Goal: Transaction & Acquisition: Purchase product/service

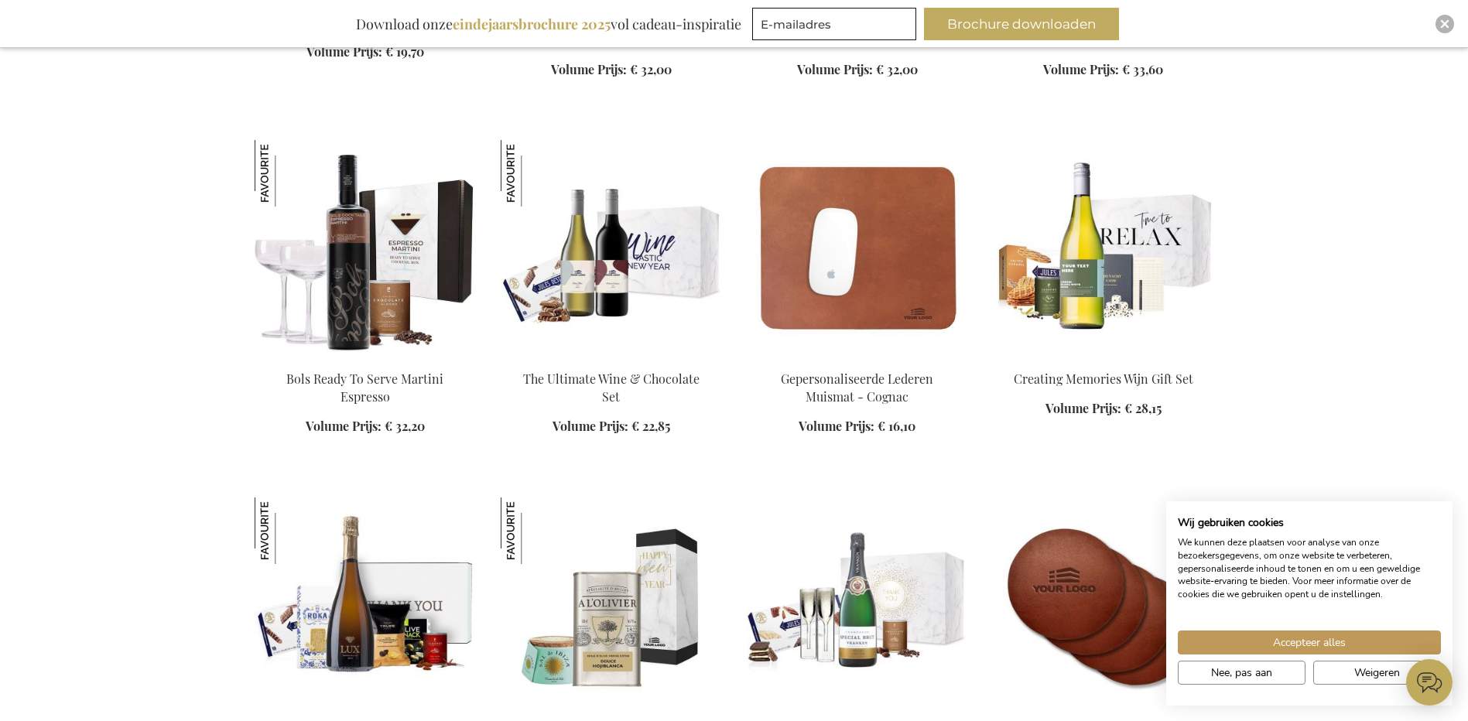
scroll to position [2090, 0]
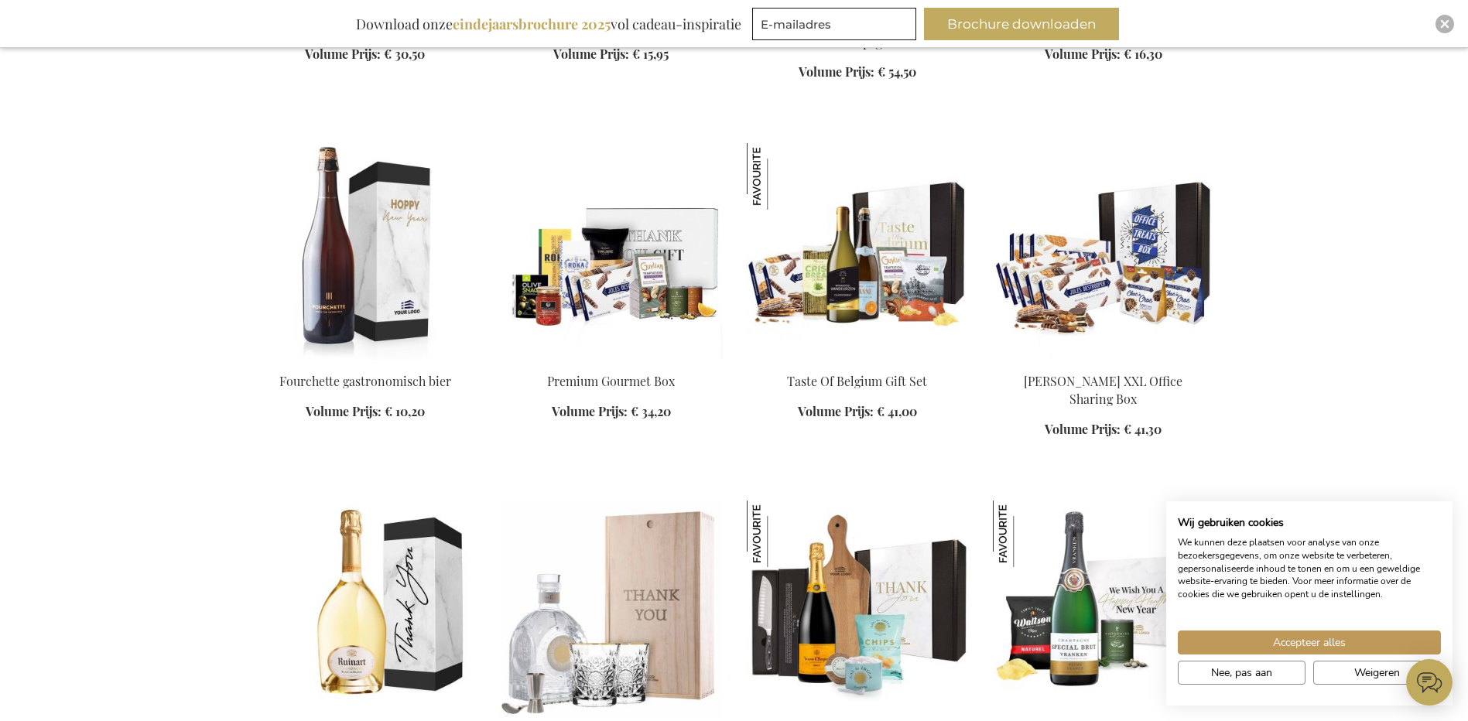
scroll to position [3173, 0]
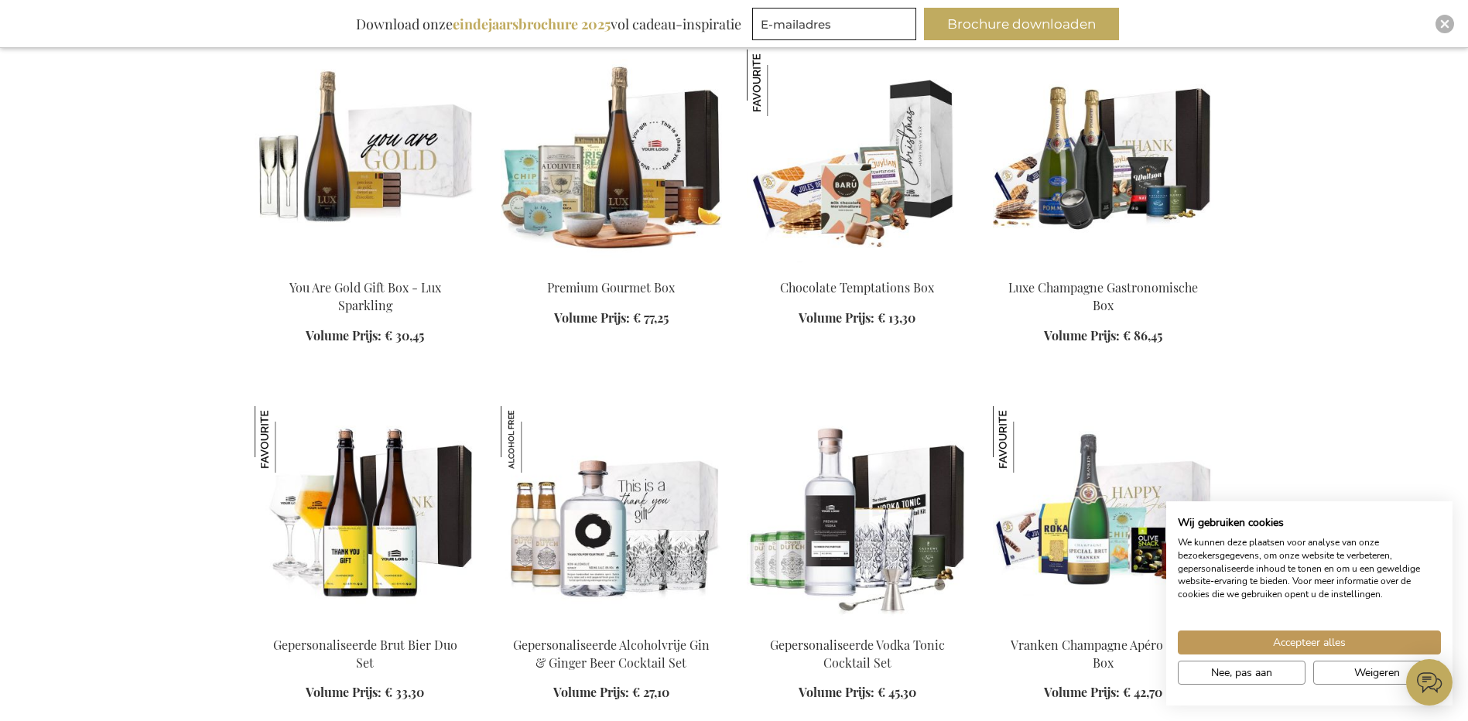
scroll to position [4102, 0]
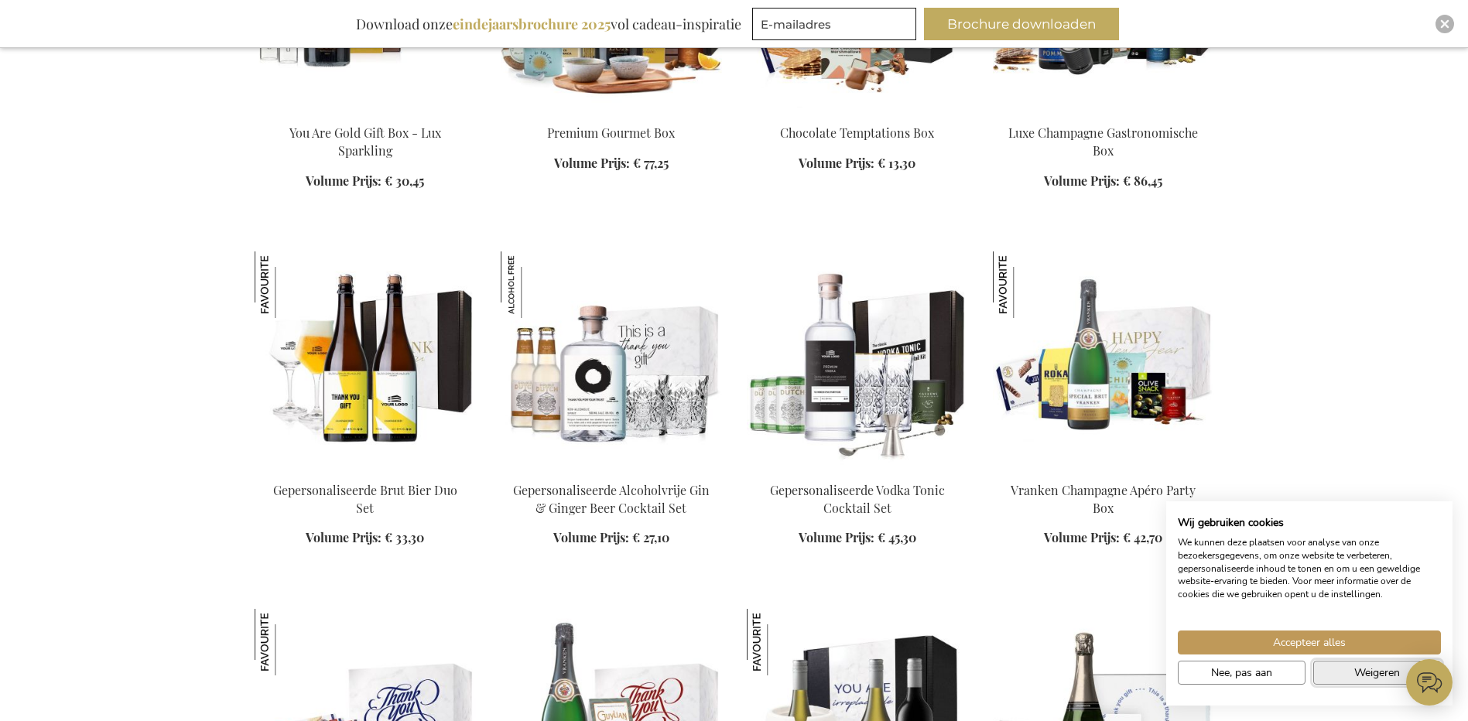
click at [1360, 671] on span "Weigeren" at bounding box center [1377, 673] width 46 height 16
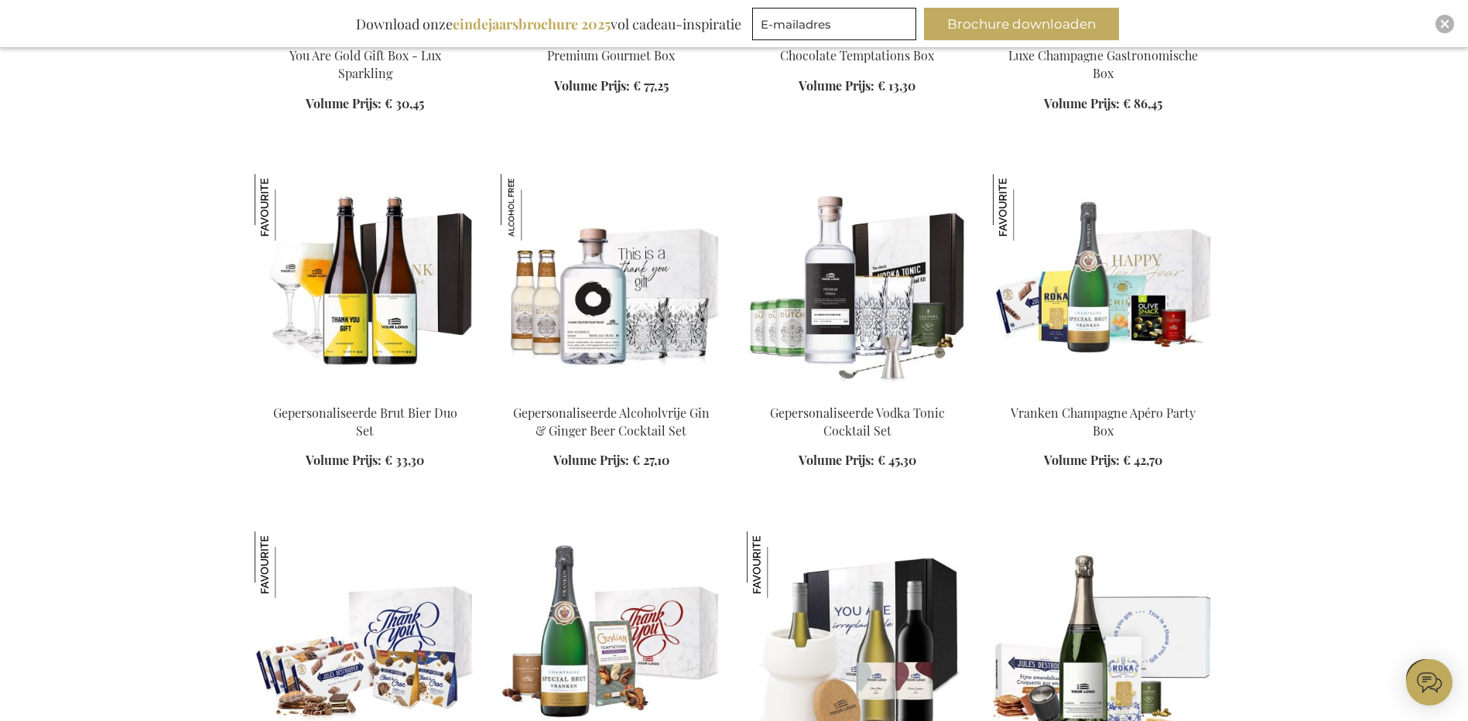
scroll to position [4257, 0]
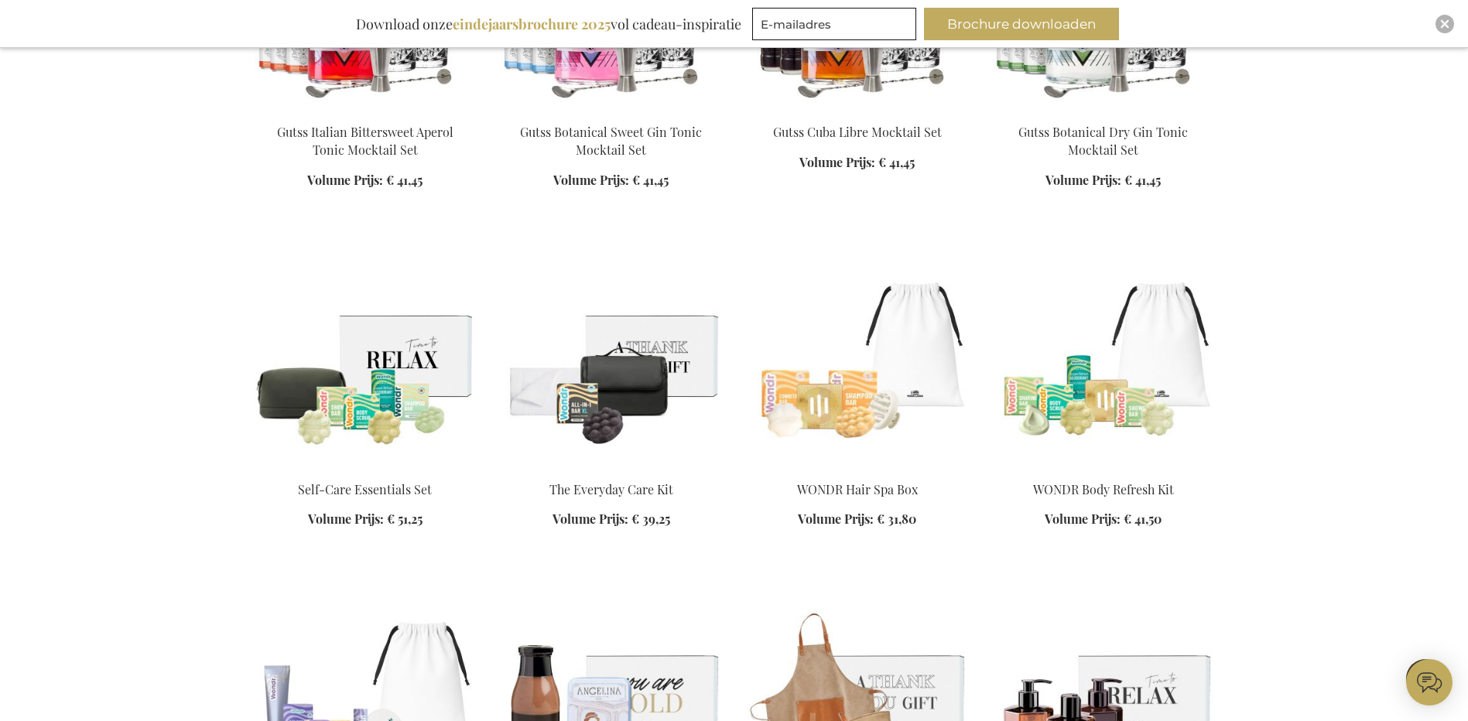
scroll to position [6269, 0]
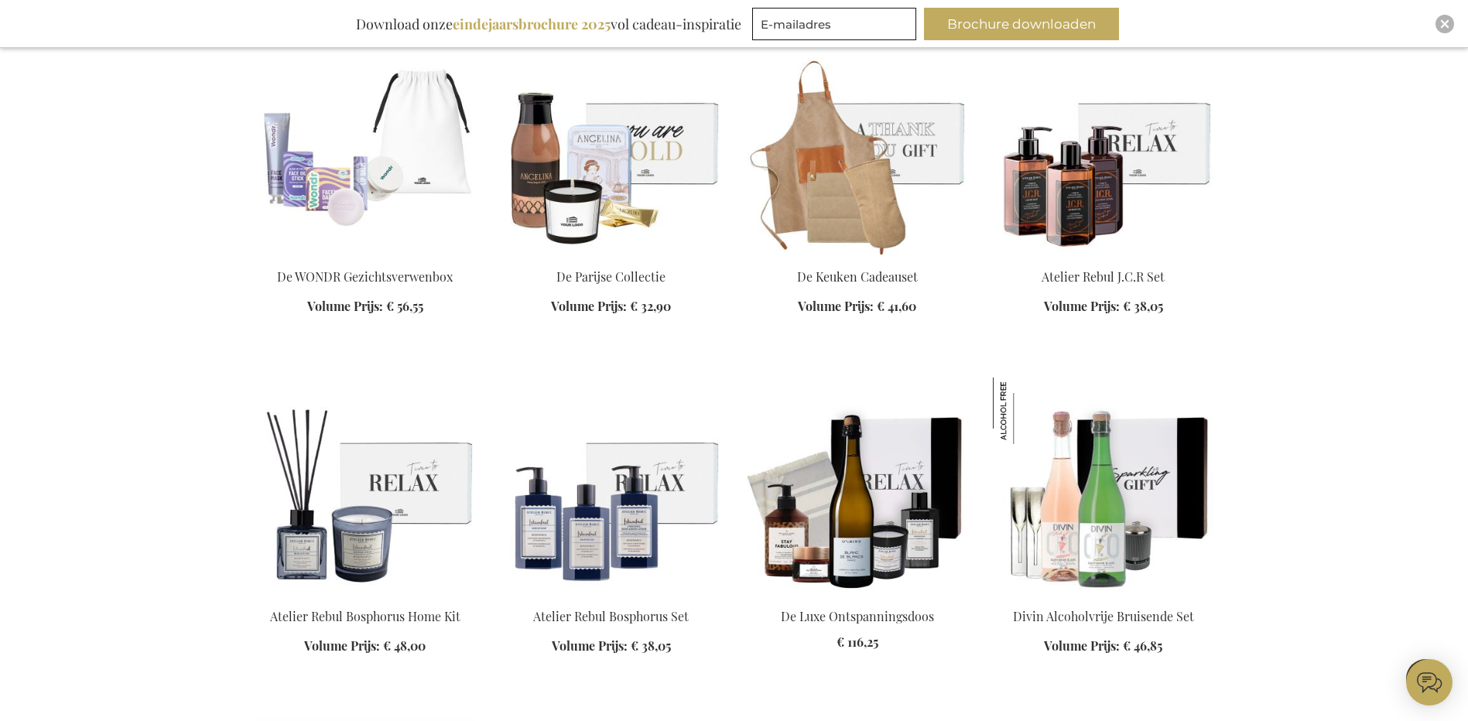
scroll to position [6811, 0]
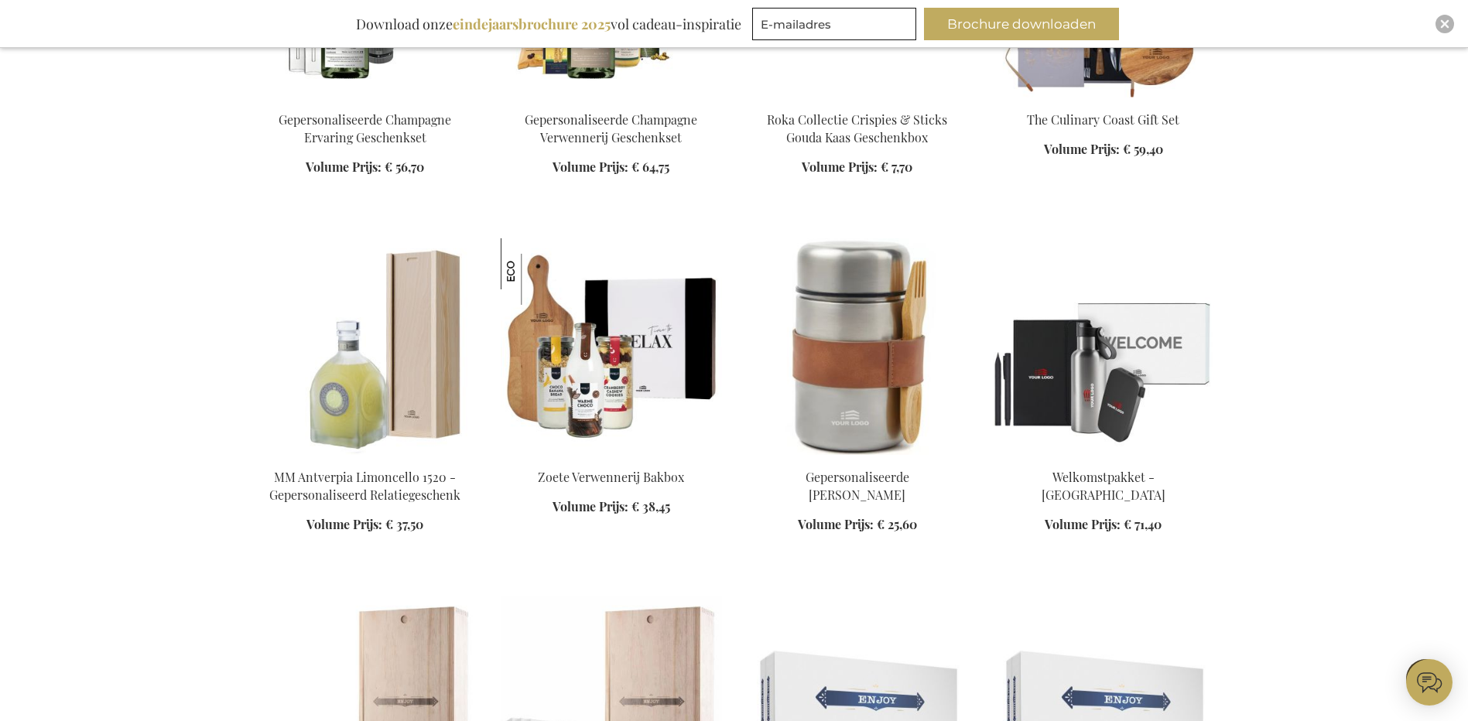
scroll to position [8746, 0]
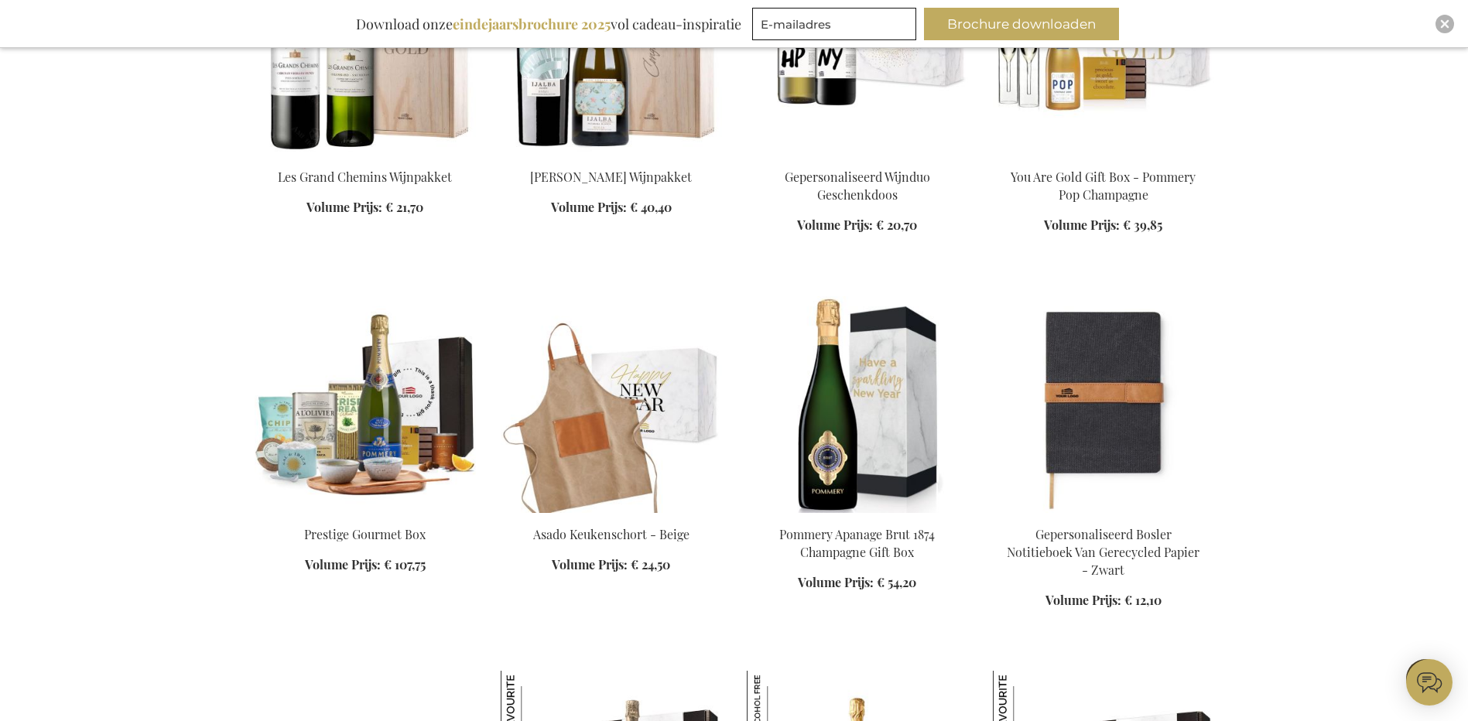
scroll to position [10139, 0]
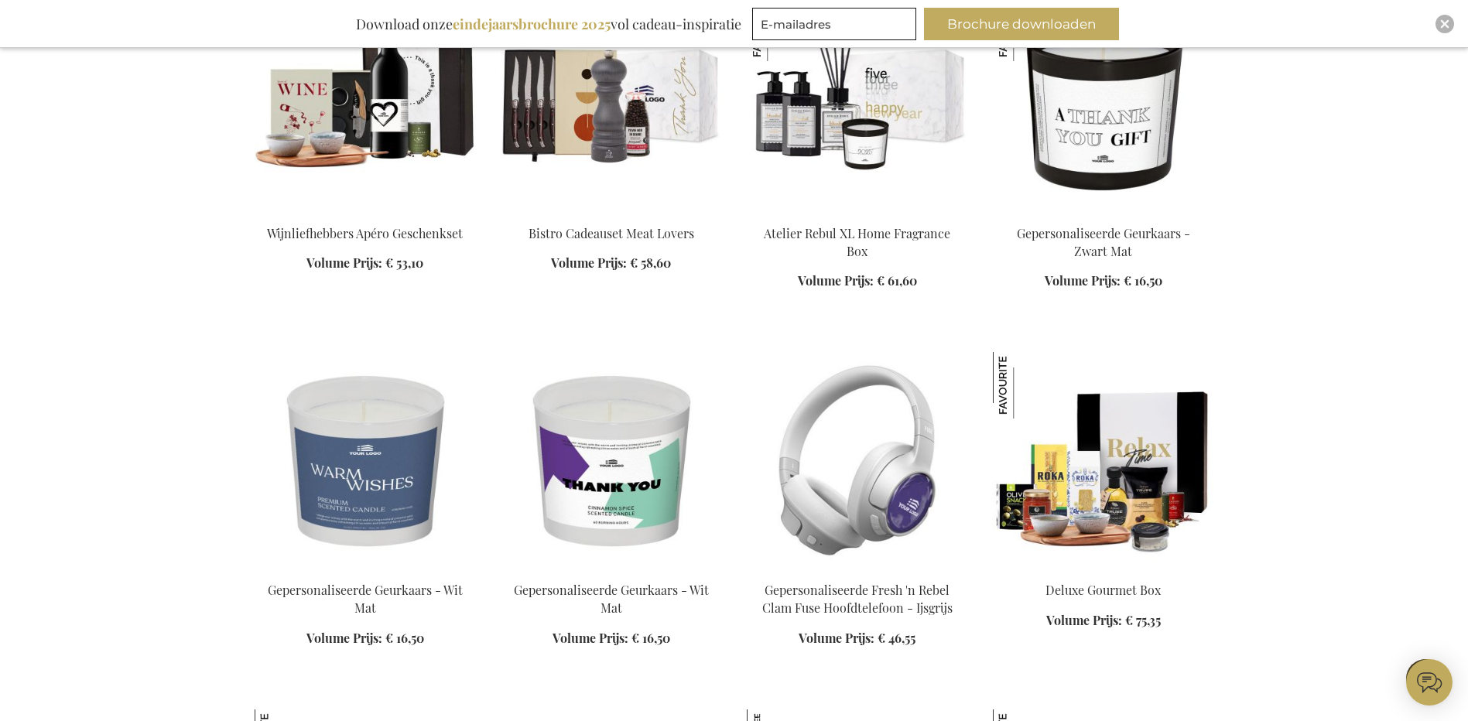
scroll to position [11532, 0]
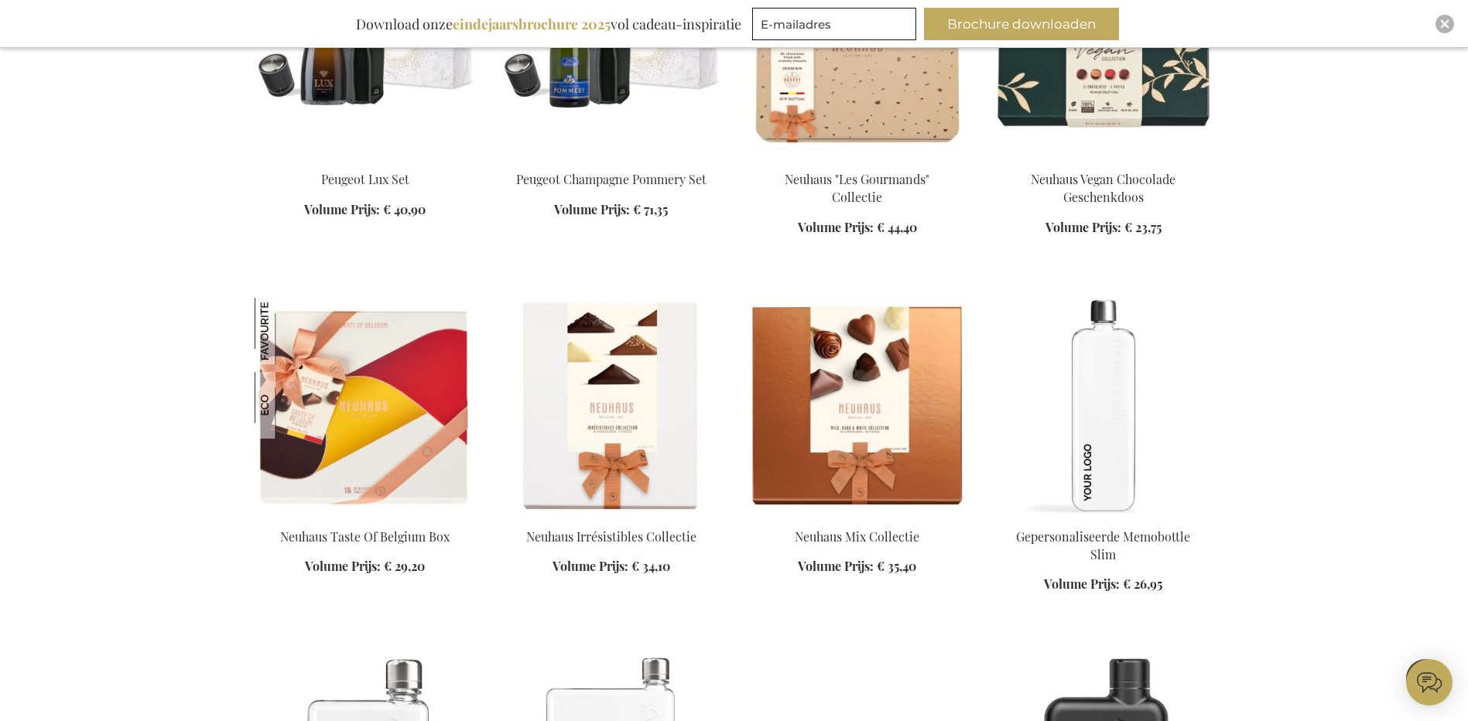
scroll to position [12616, 0]
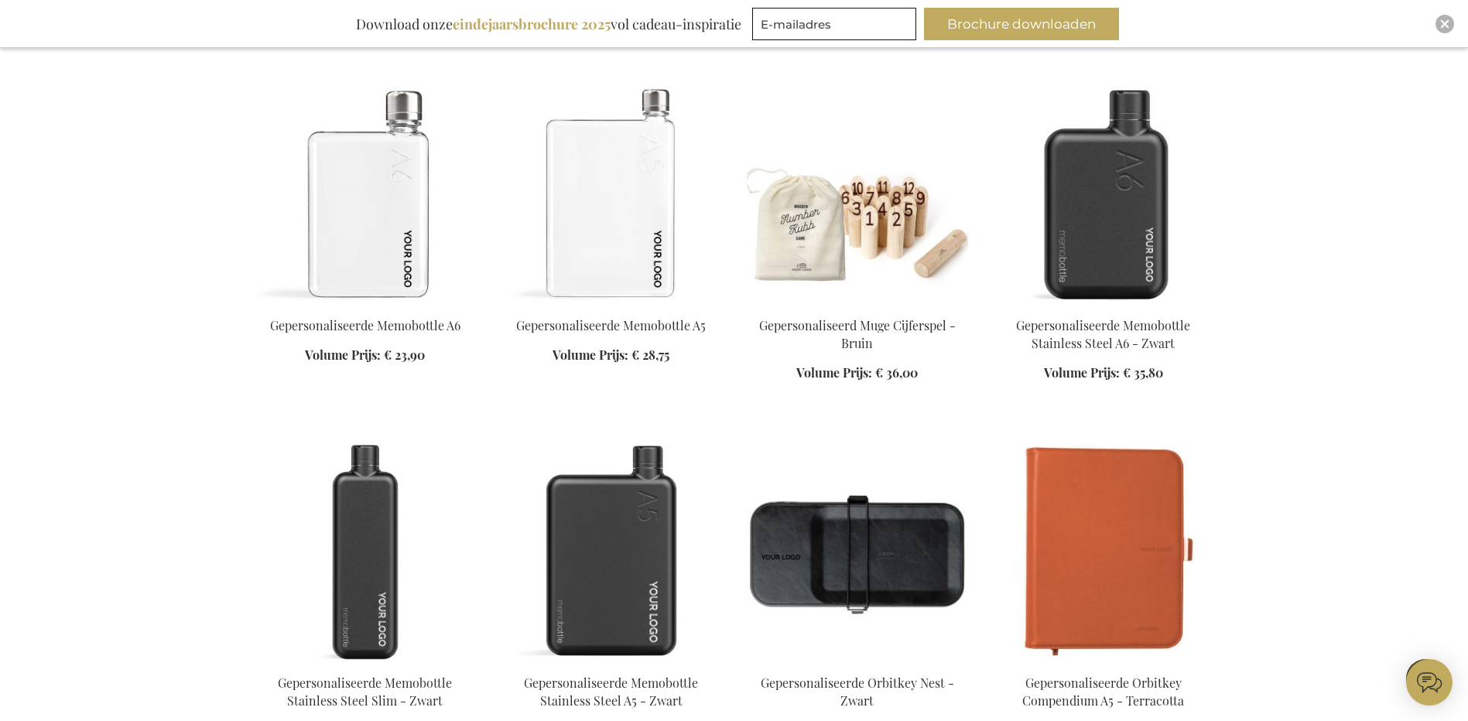
scroll to position [13158, 0]
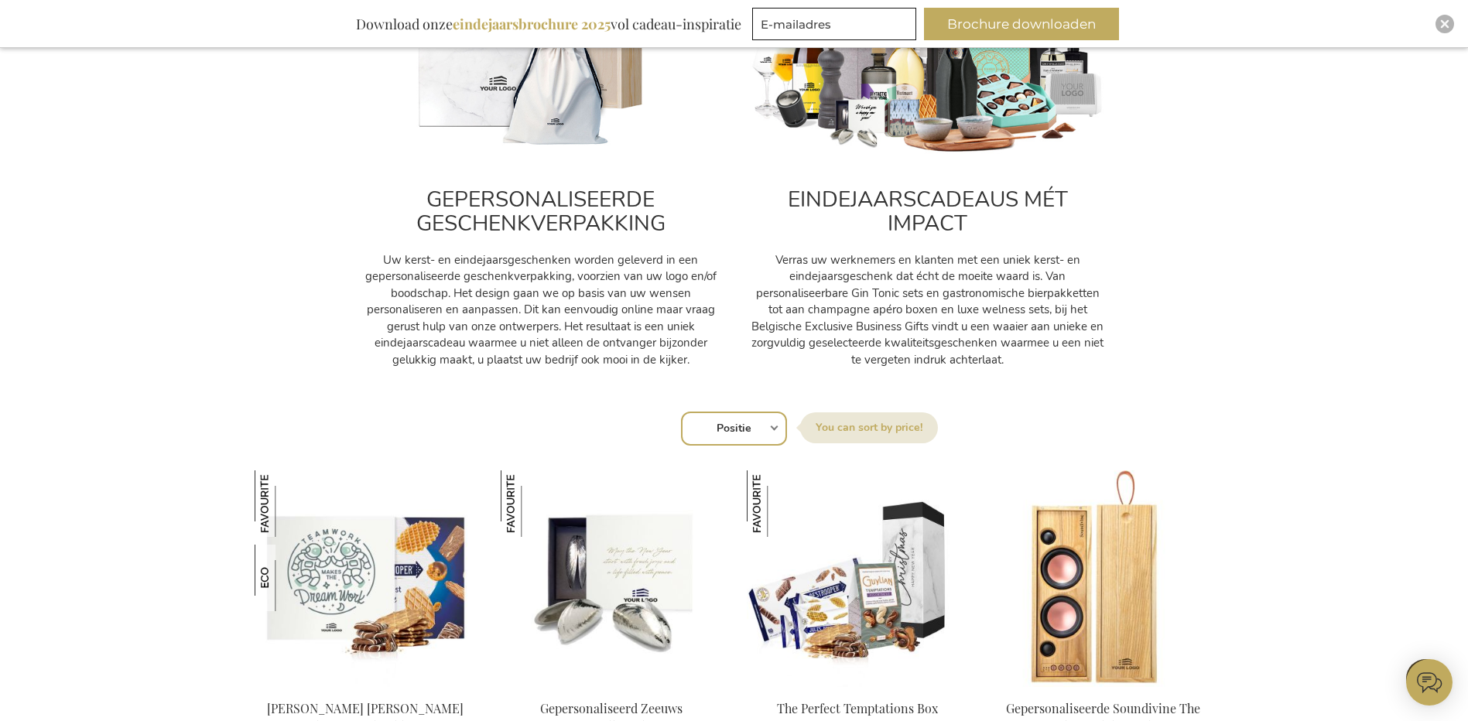
scroll to position [697, 0]
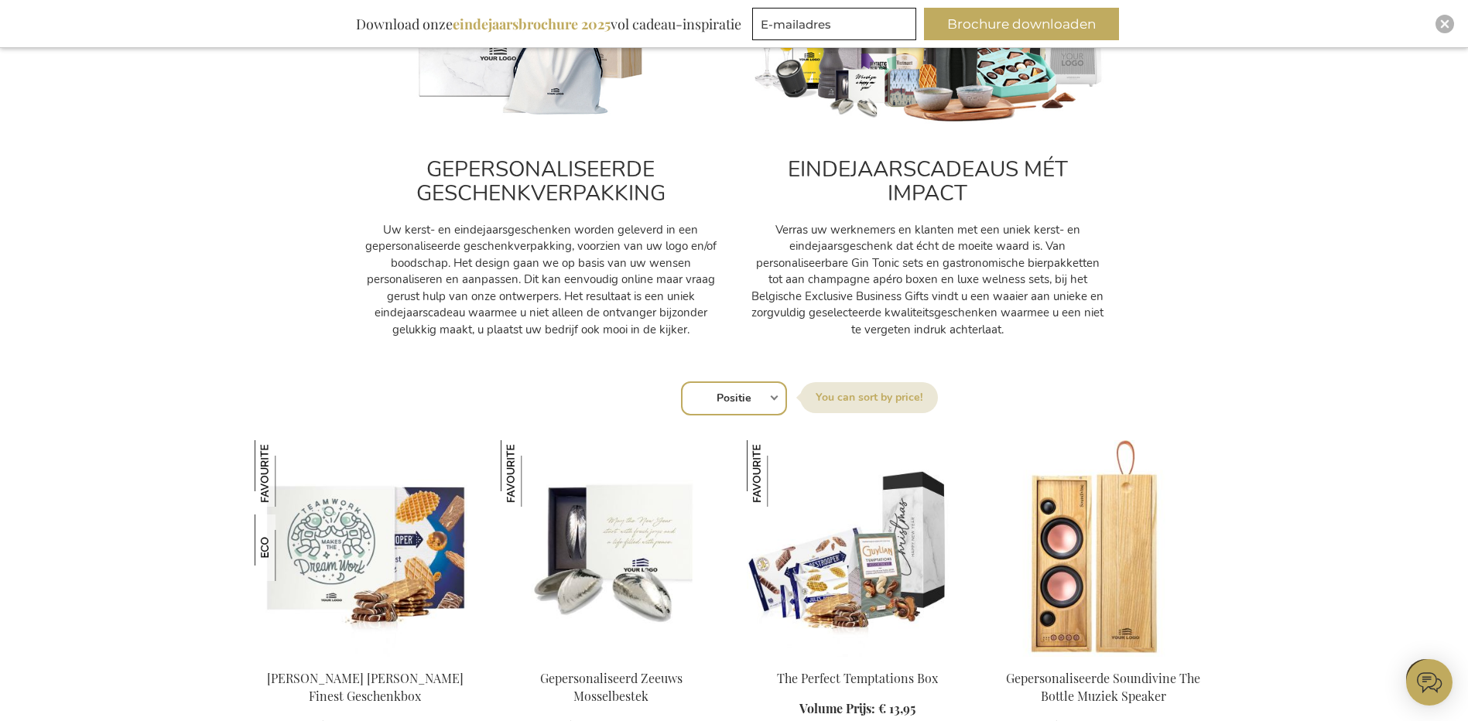
click at [763, 404] on select "Positie Best Sellers Meest bekeken Nieuw Biggest Saving Price: low to high Pric…" at bounding box center [734, 399] width 106 height 34
select select "price_asc"
click at [681, 382] on select "Positie Best Sellers Meest bekeken Nieuw Biggest Saving Price: low to high Pric…" at bounding box center [734, 399] width 106 height 34
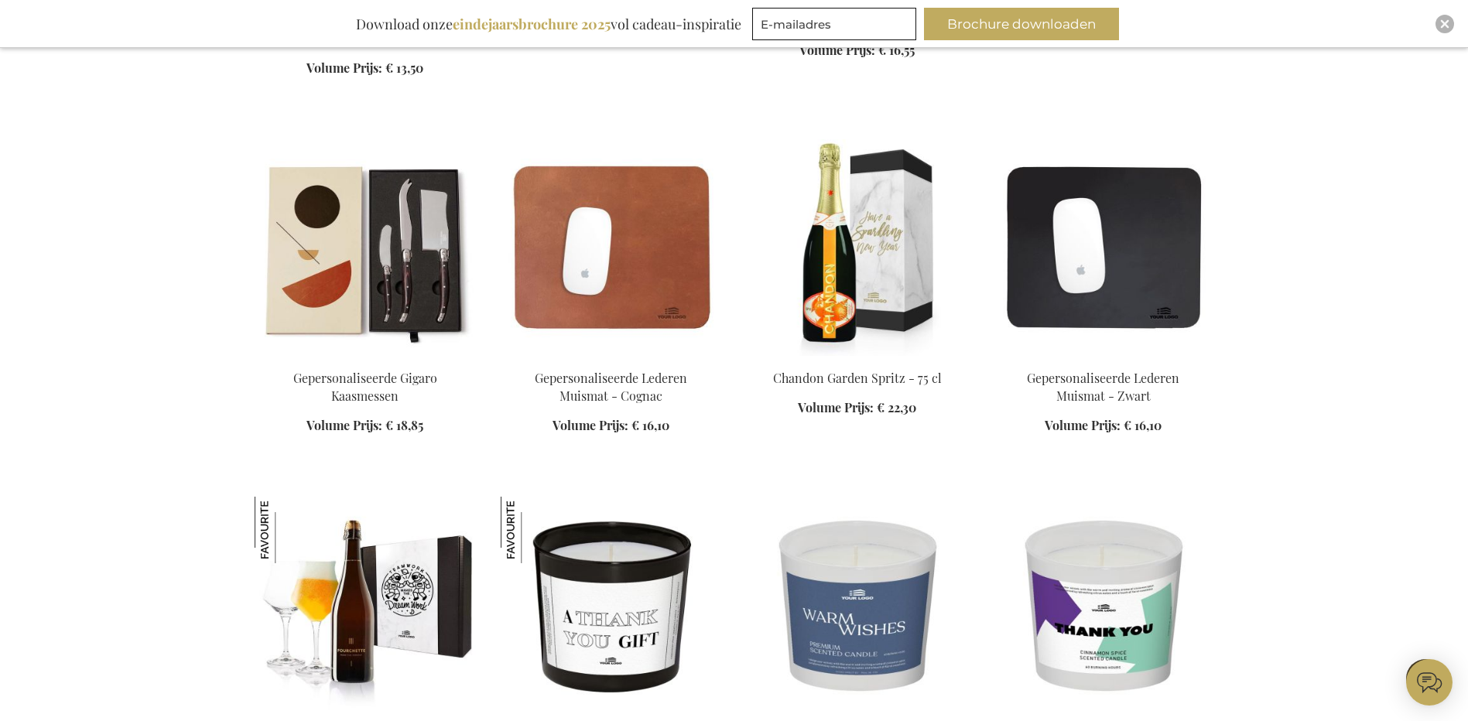
scroll to position [2864, 0]
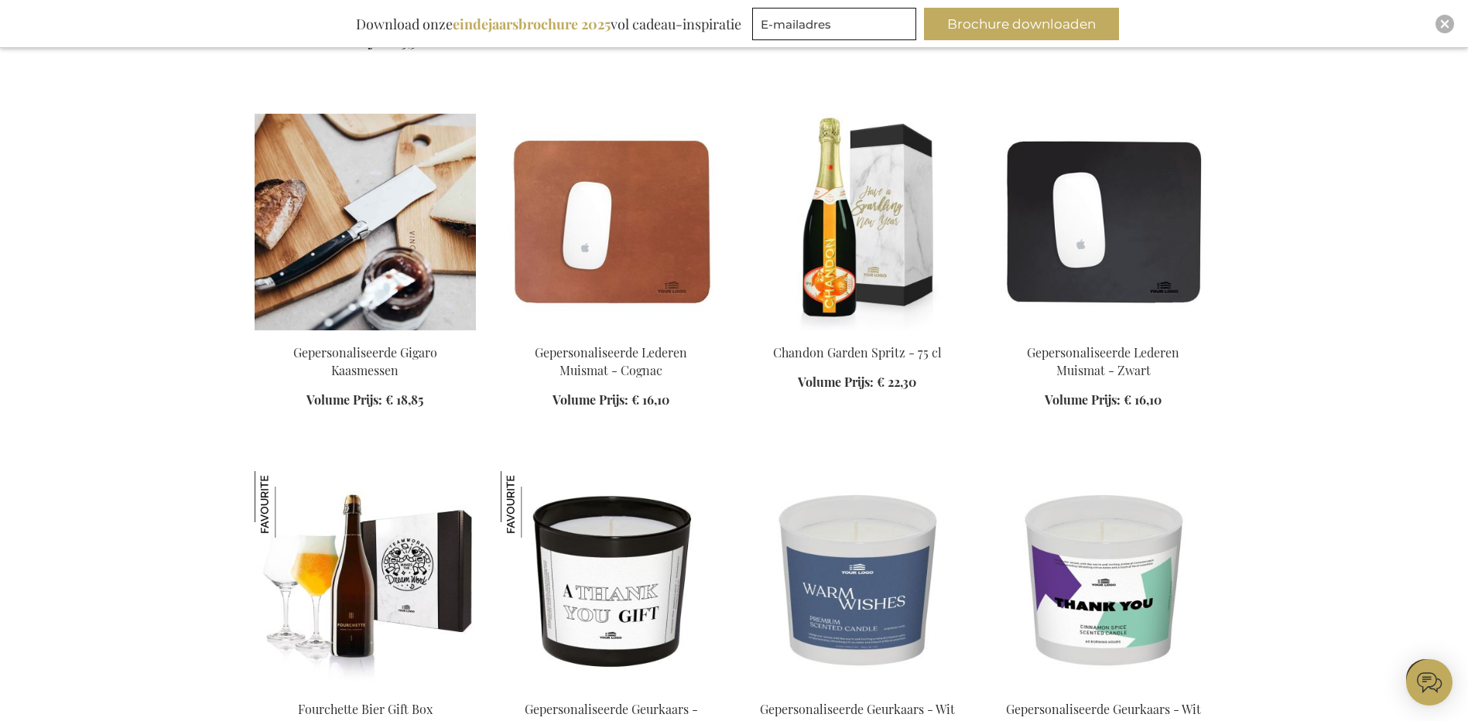
click at [389, 202] on img at bounding box center [365, 222] width 221 height 217
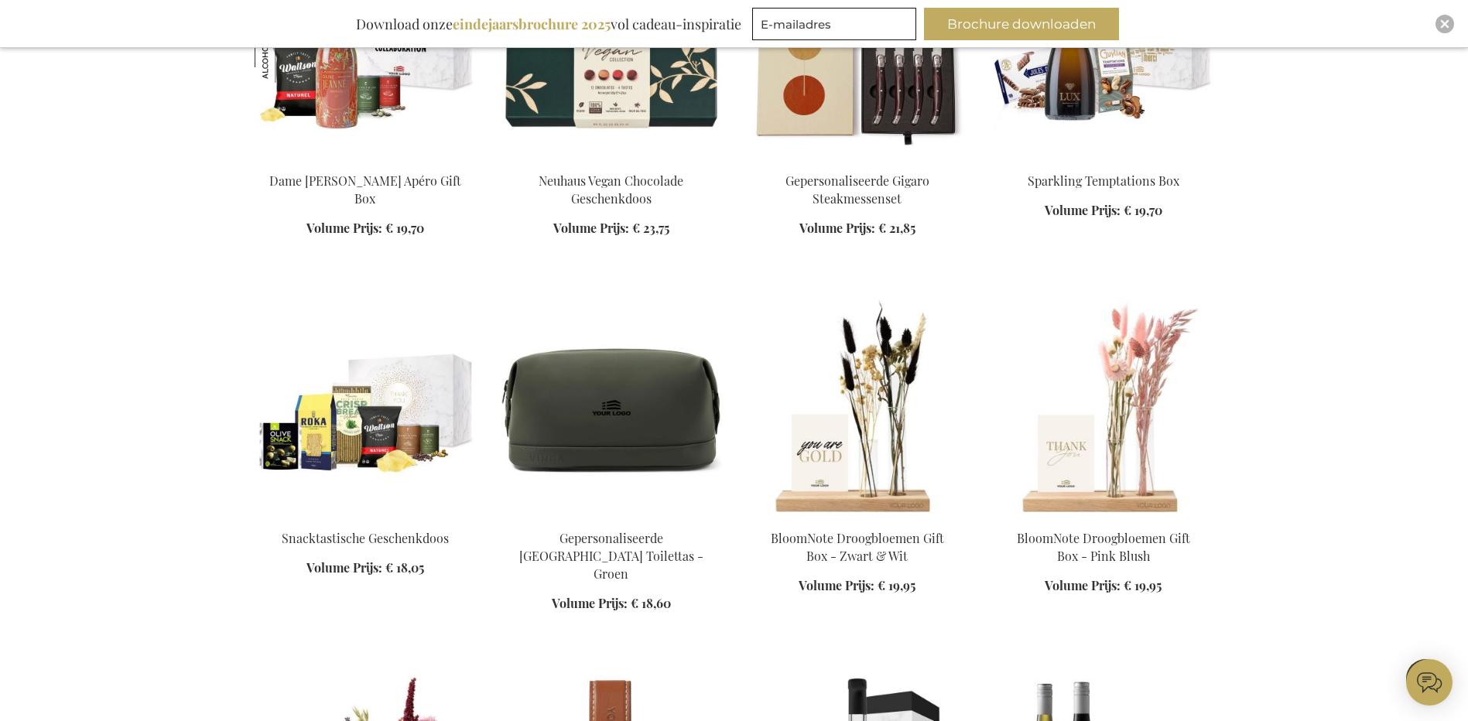
scroll to position [2781, 0]
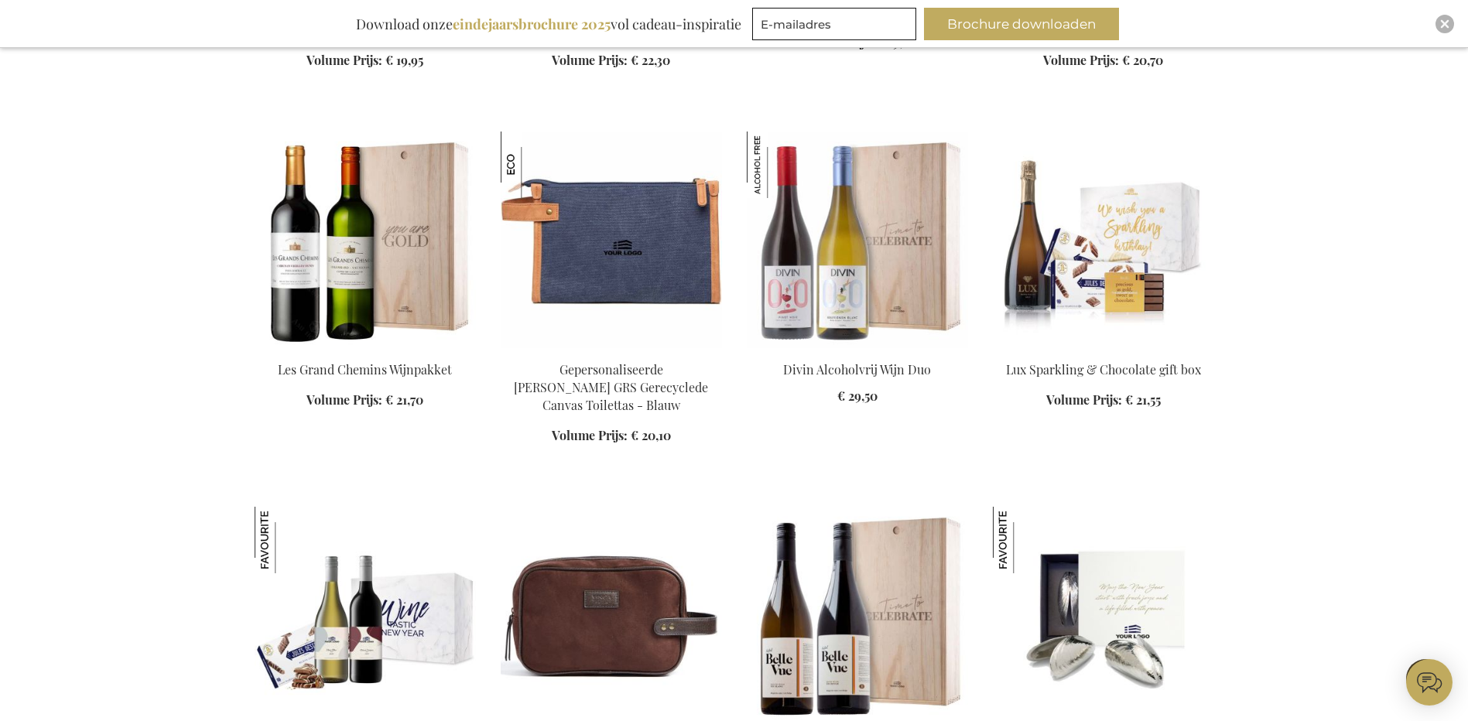
scroll to position [3710, 0]
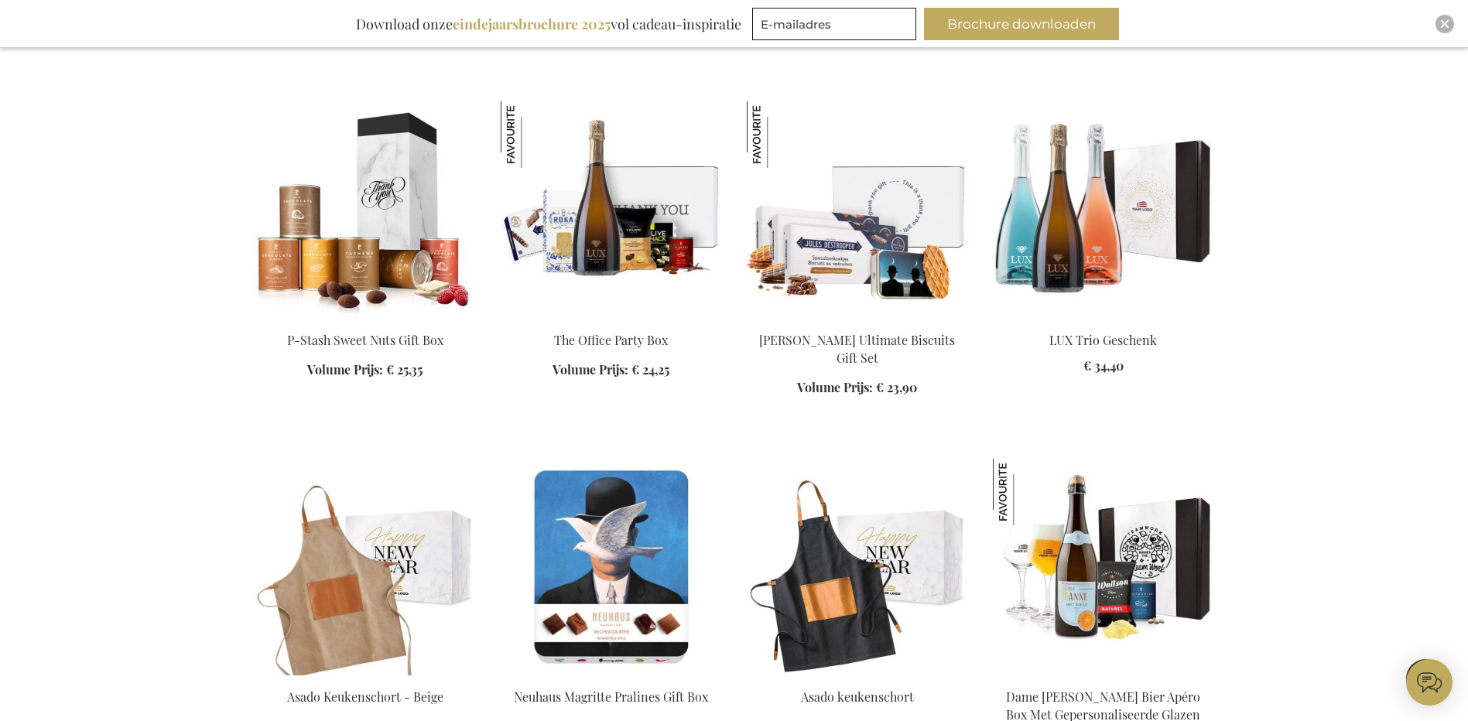
scroll to position [5180, 0]
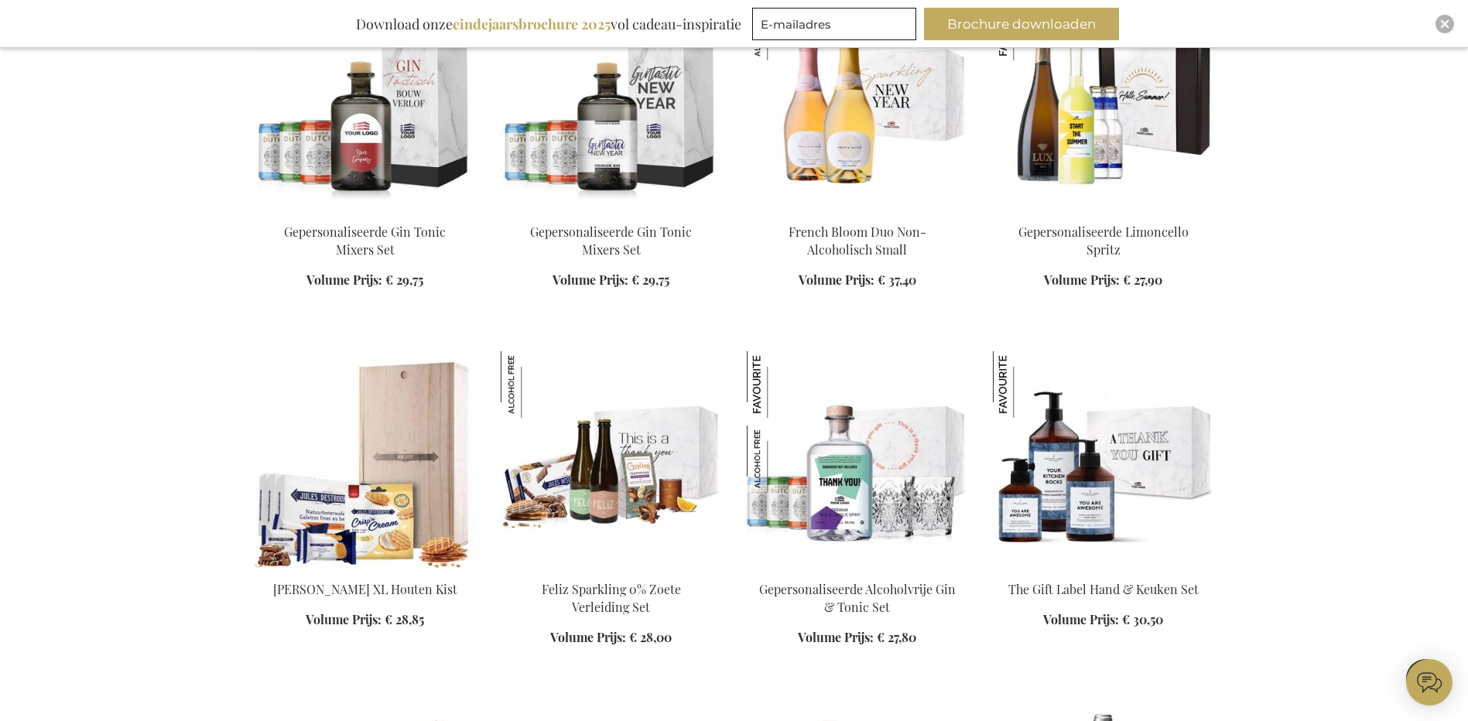
scroll to position [7812, 0]
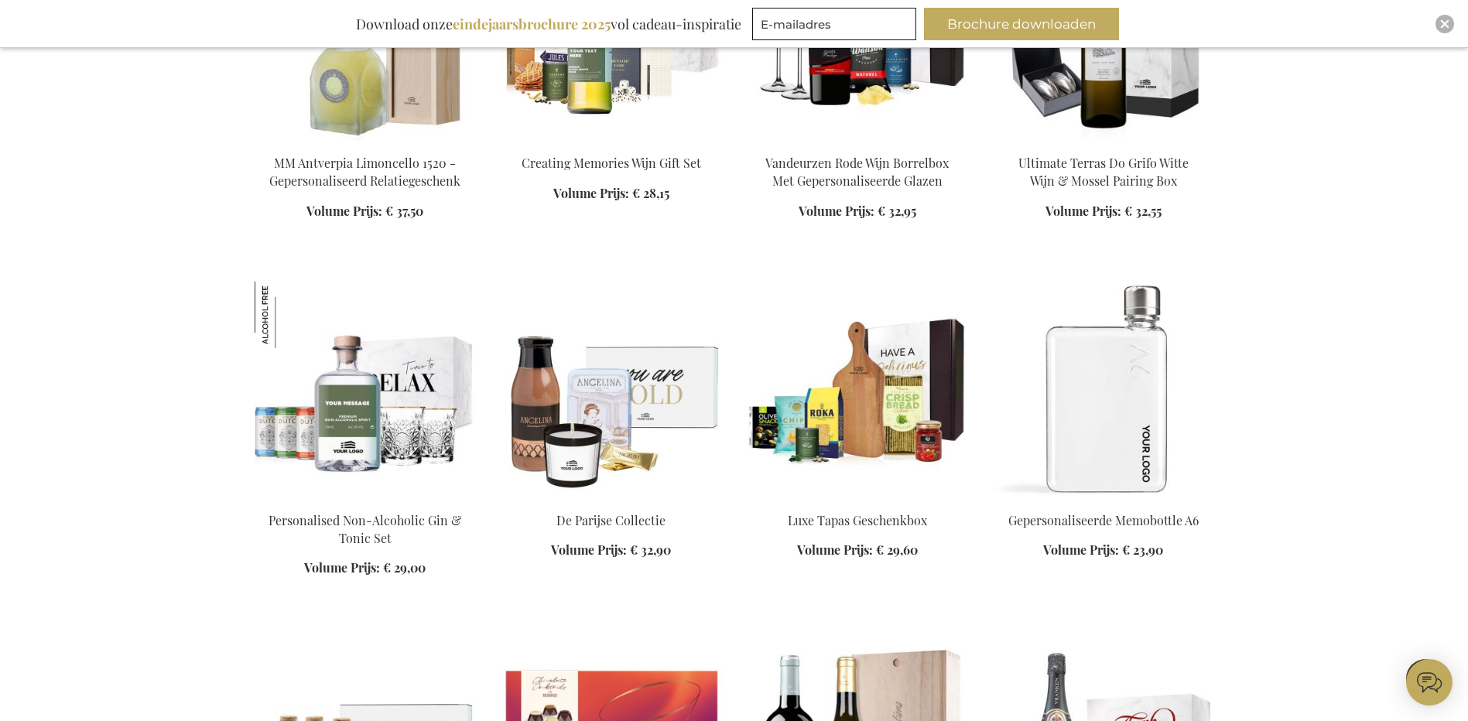
scroll to position [8586, 0]
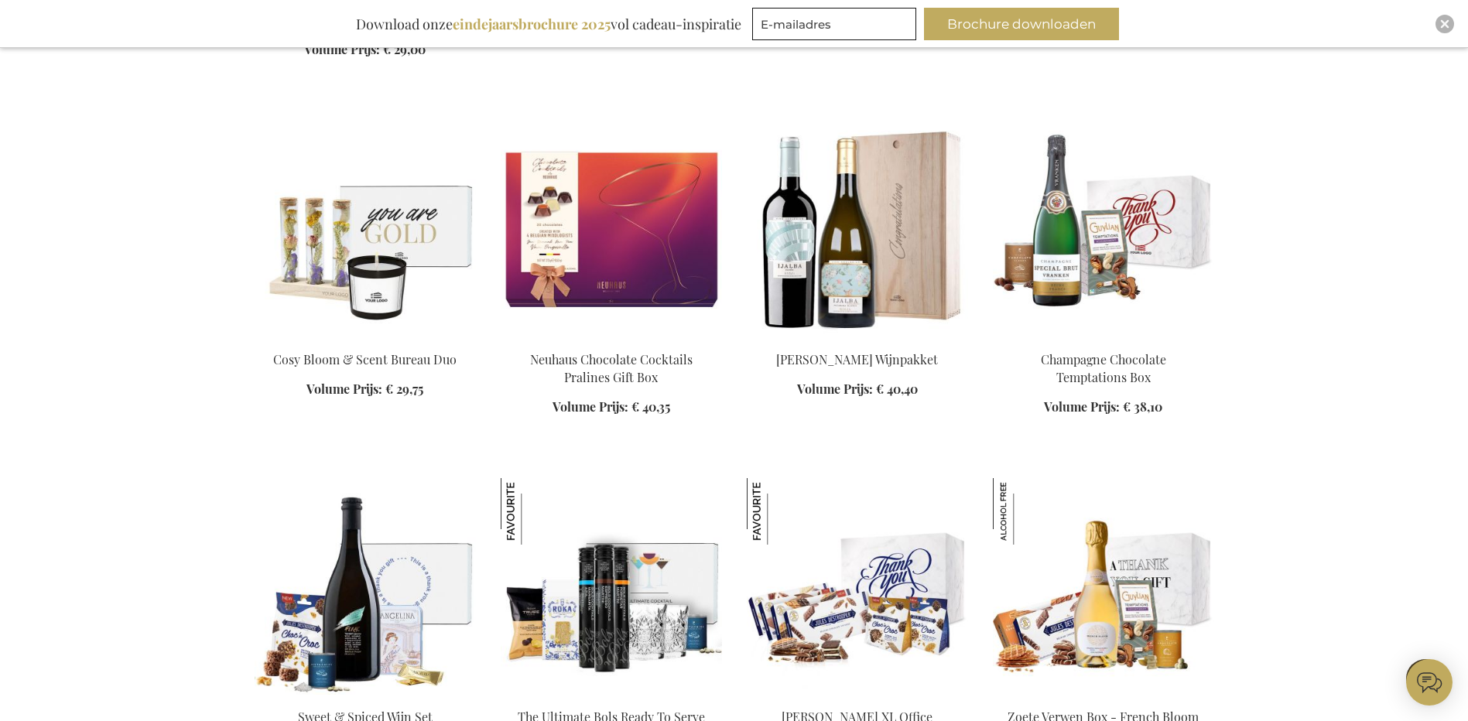
scroll to position [9128, 0]
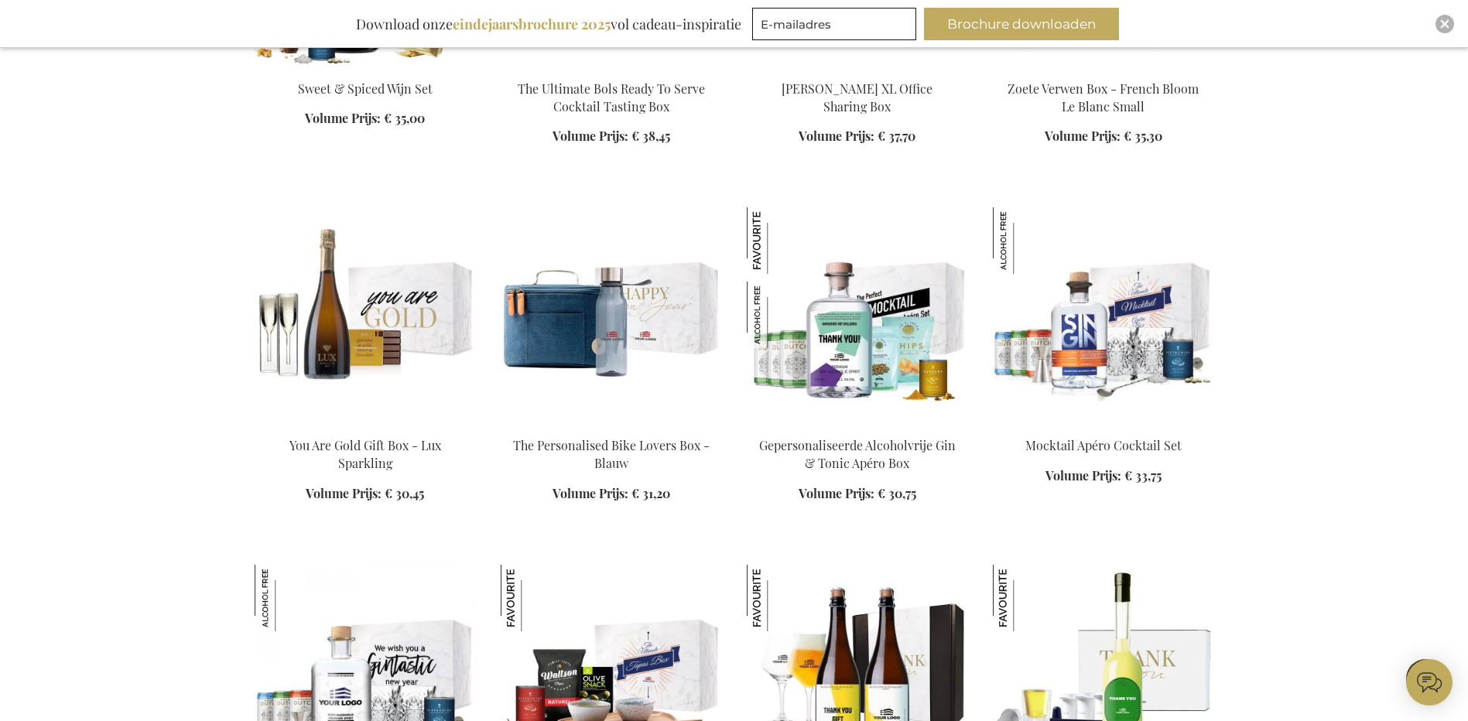
scroll to position [9747, 0]
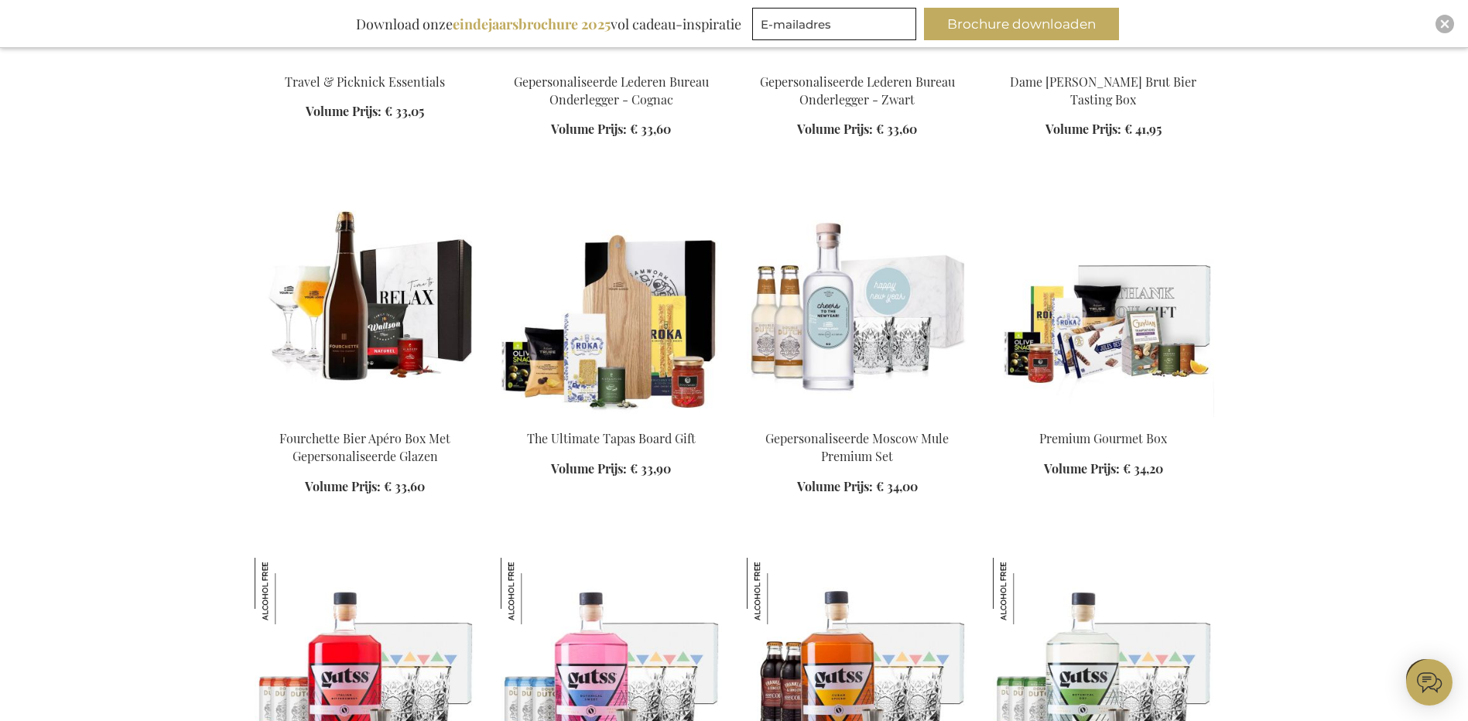
scroll to position [11914, 0]
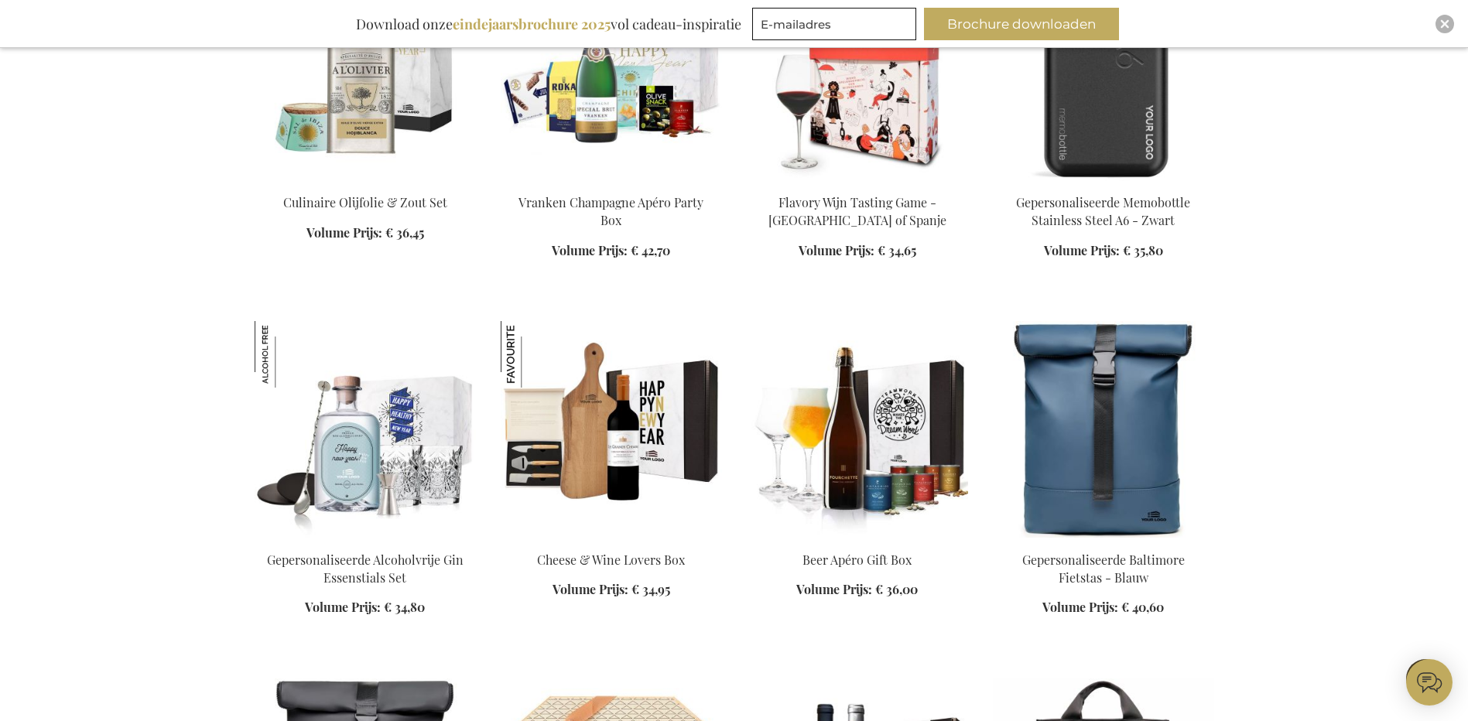
scroll to position [12843, 0]
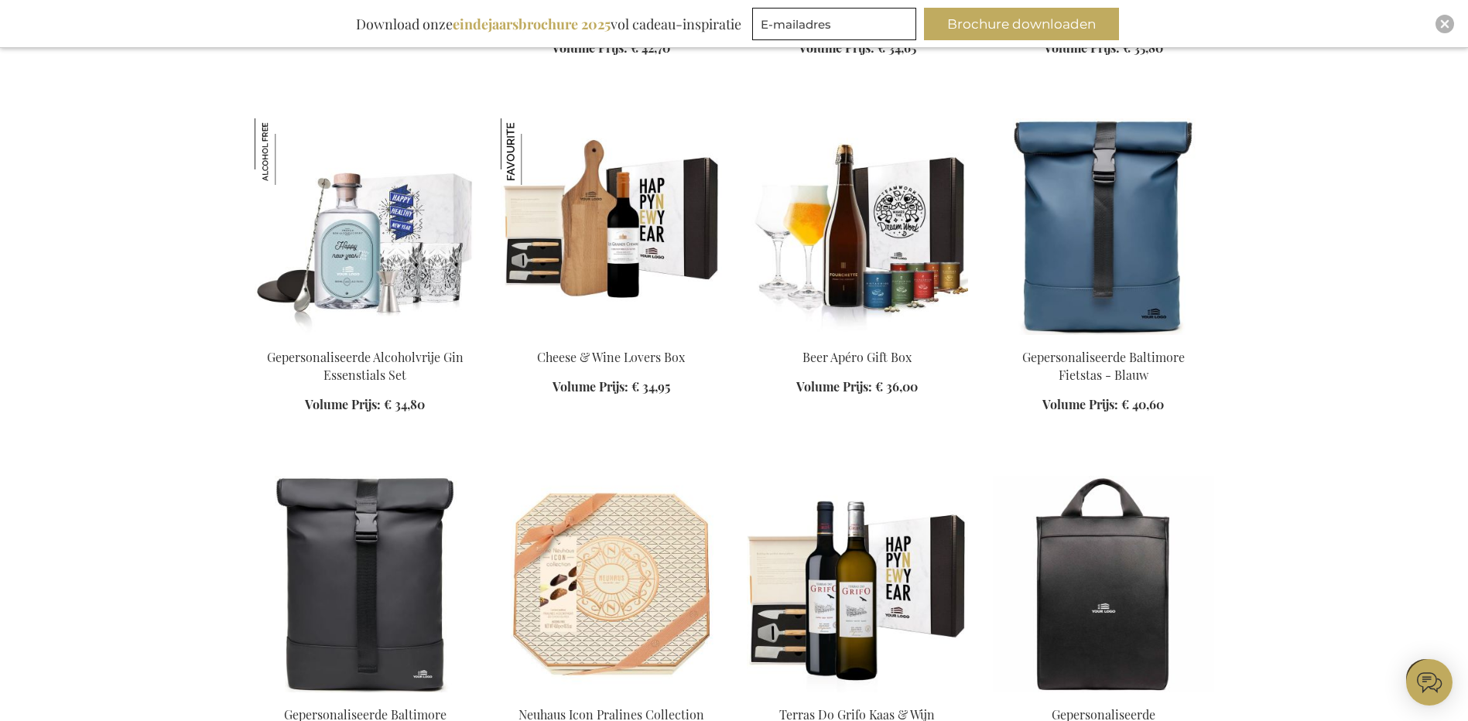
scroll to position [13075, 0]
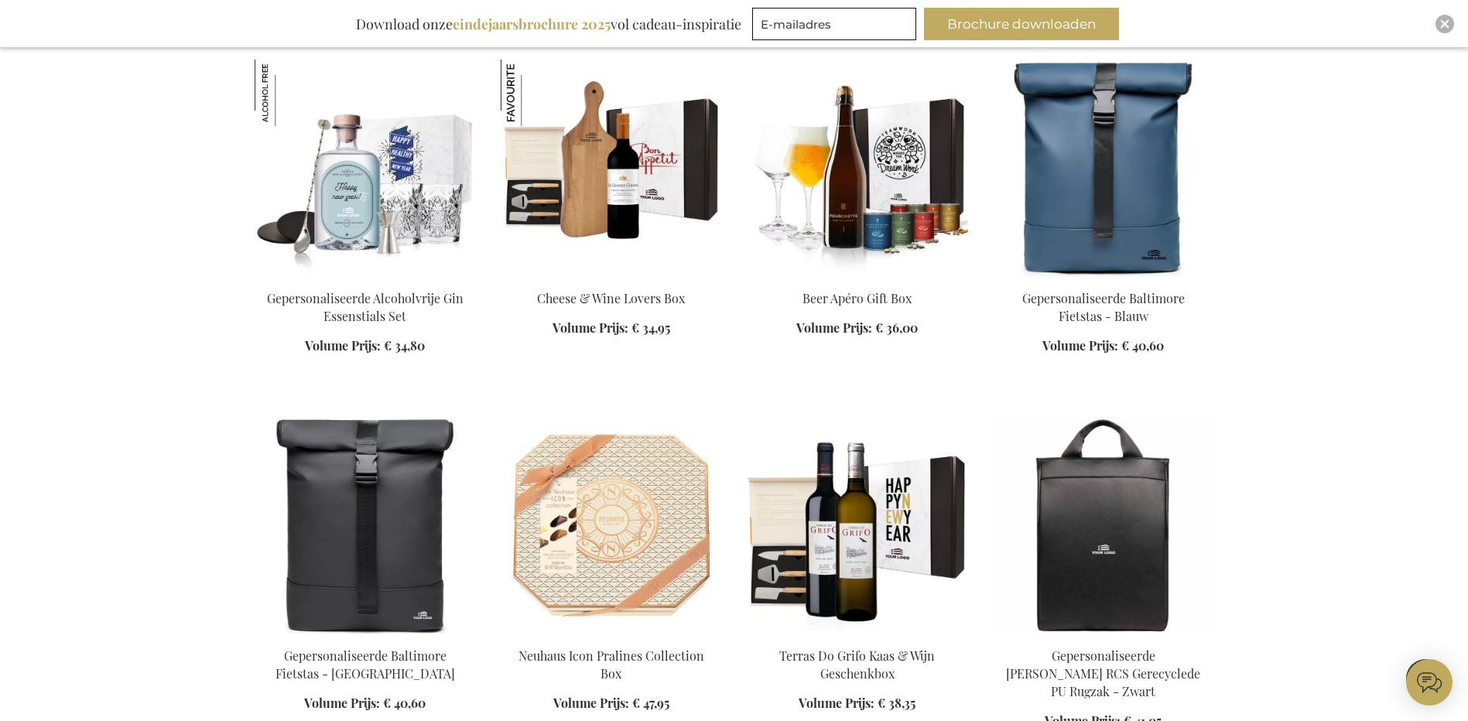
click at [642, 114] on img at bounding box center [611, 168] width 221 height 217
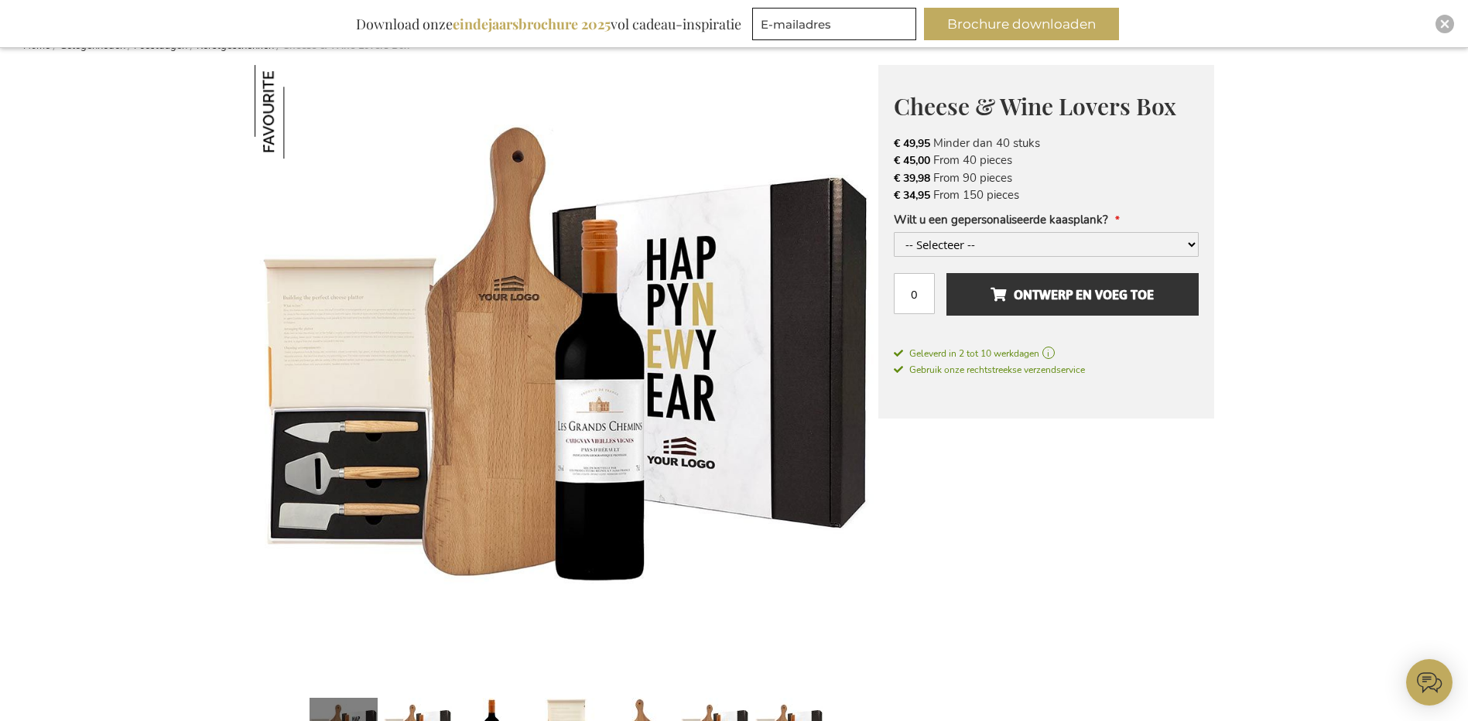
scroll to position [232, 0]
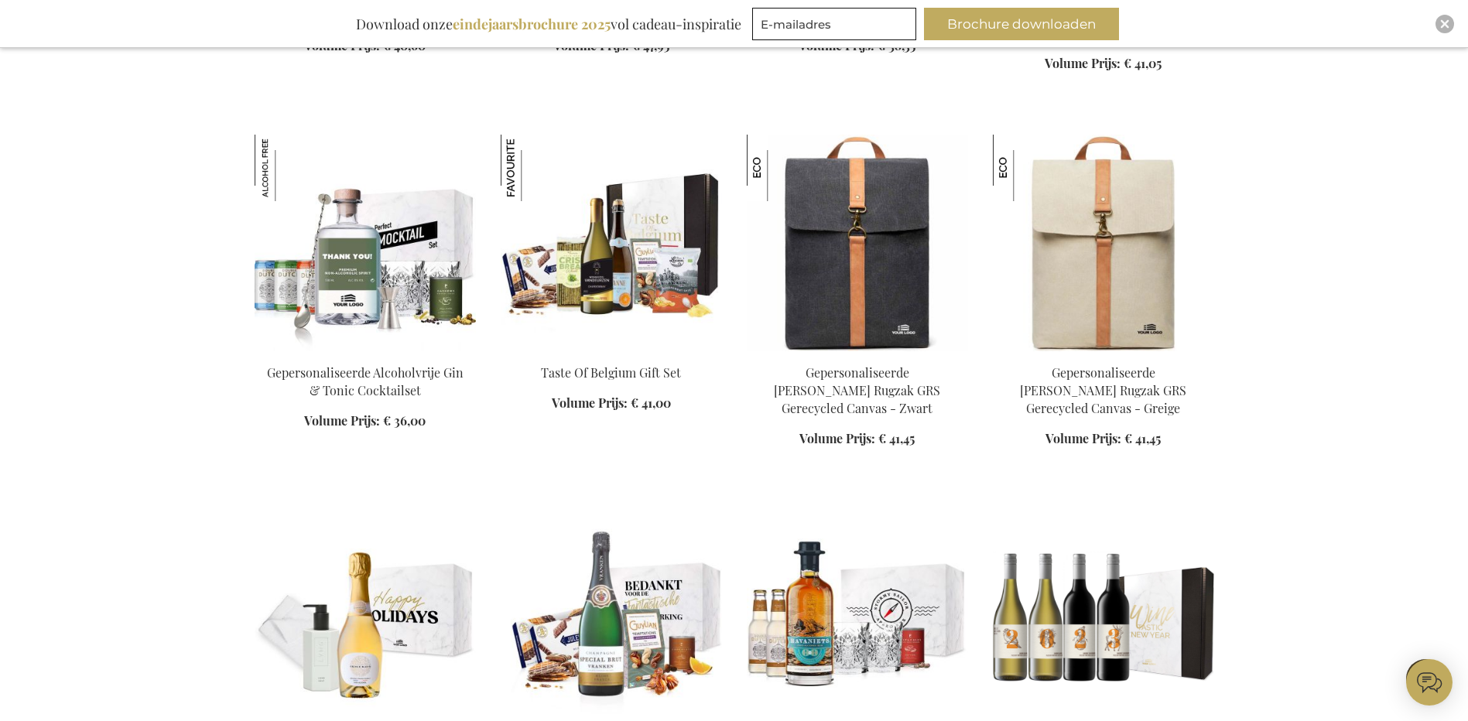
scroll to position [1911, 0]
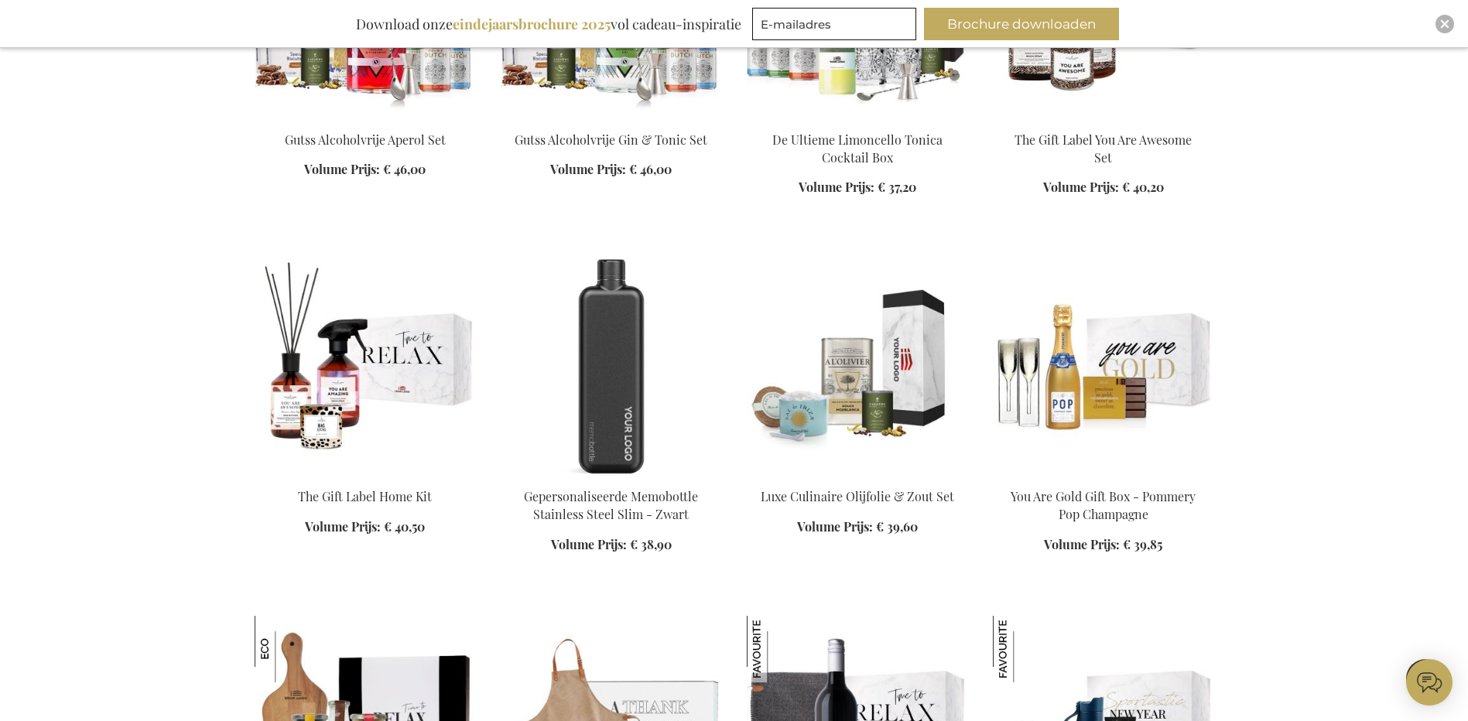
scroll to position [3227, 0]
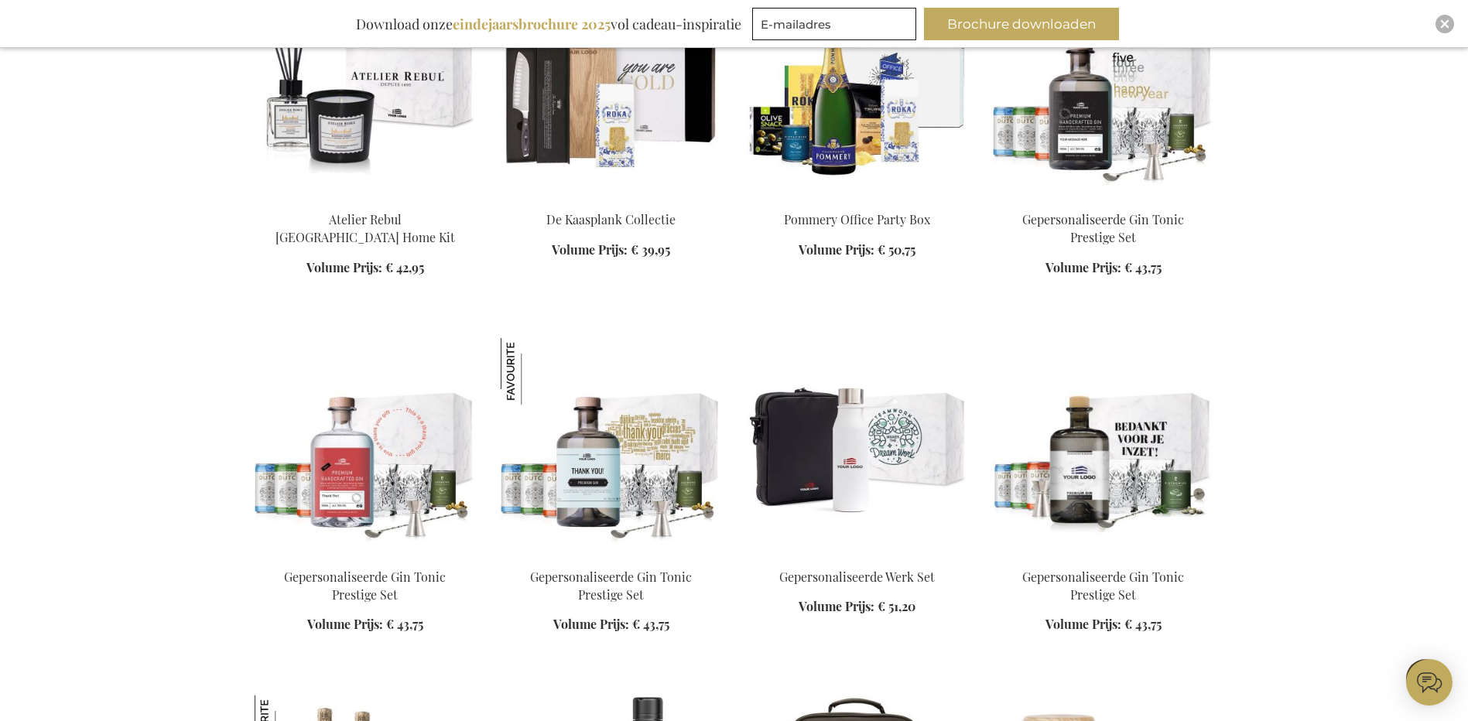
scroll to position [4156, 0]
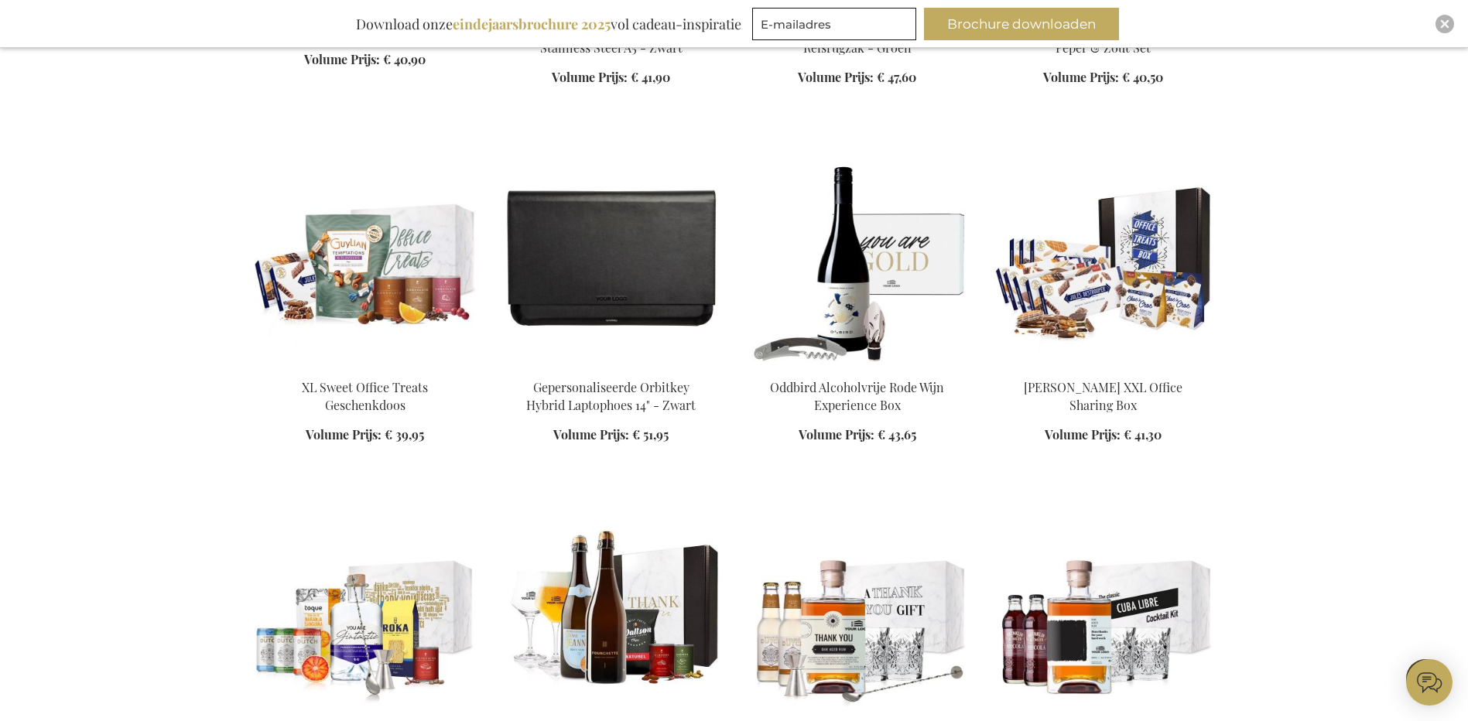
scroll to position [5084, 0]
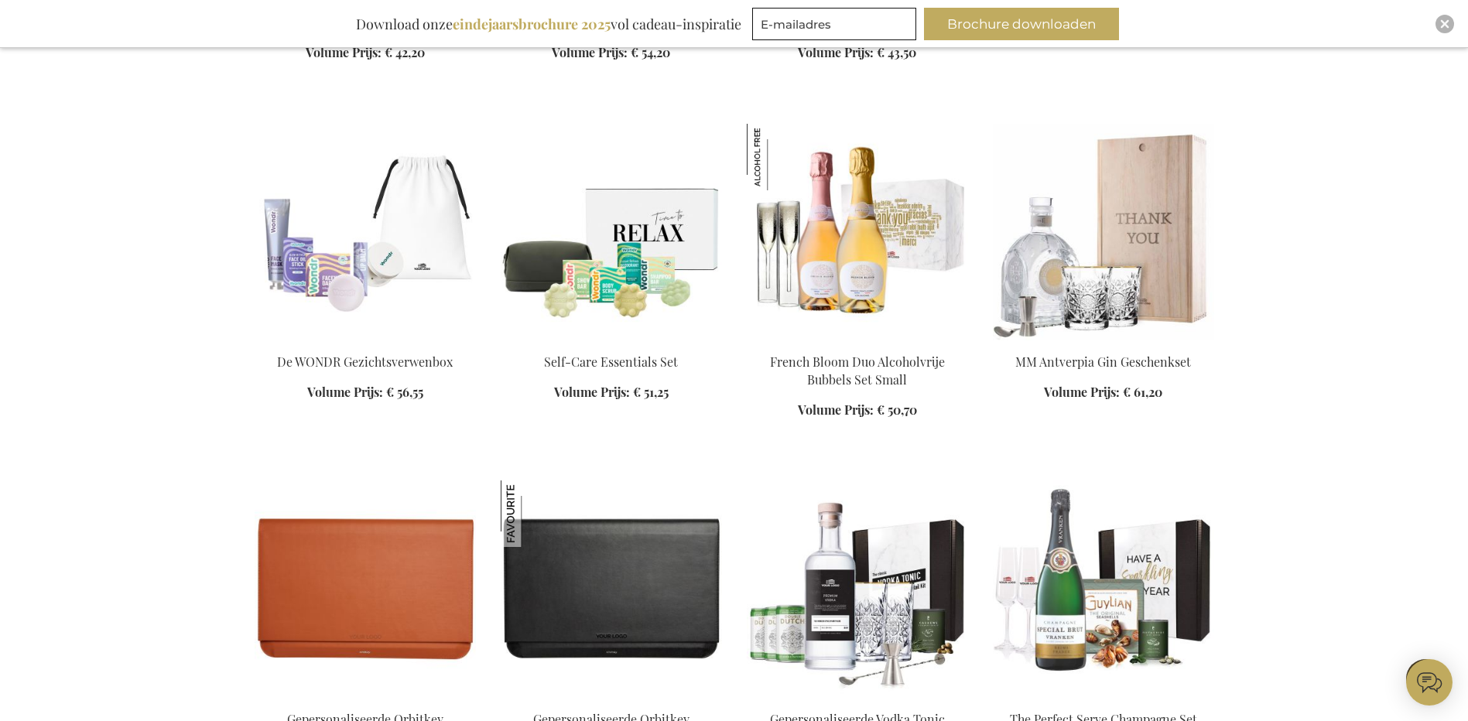
scroll to position [6168, 0]
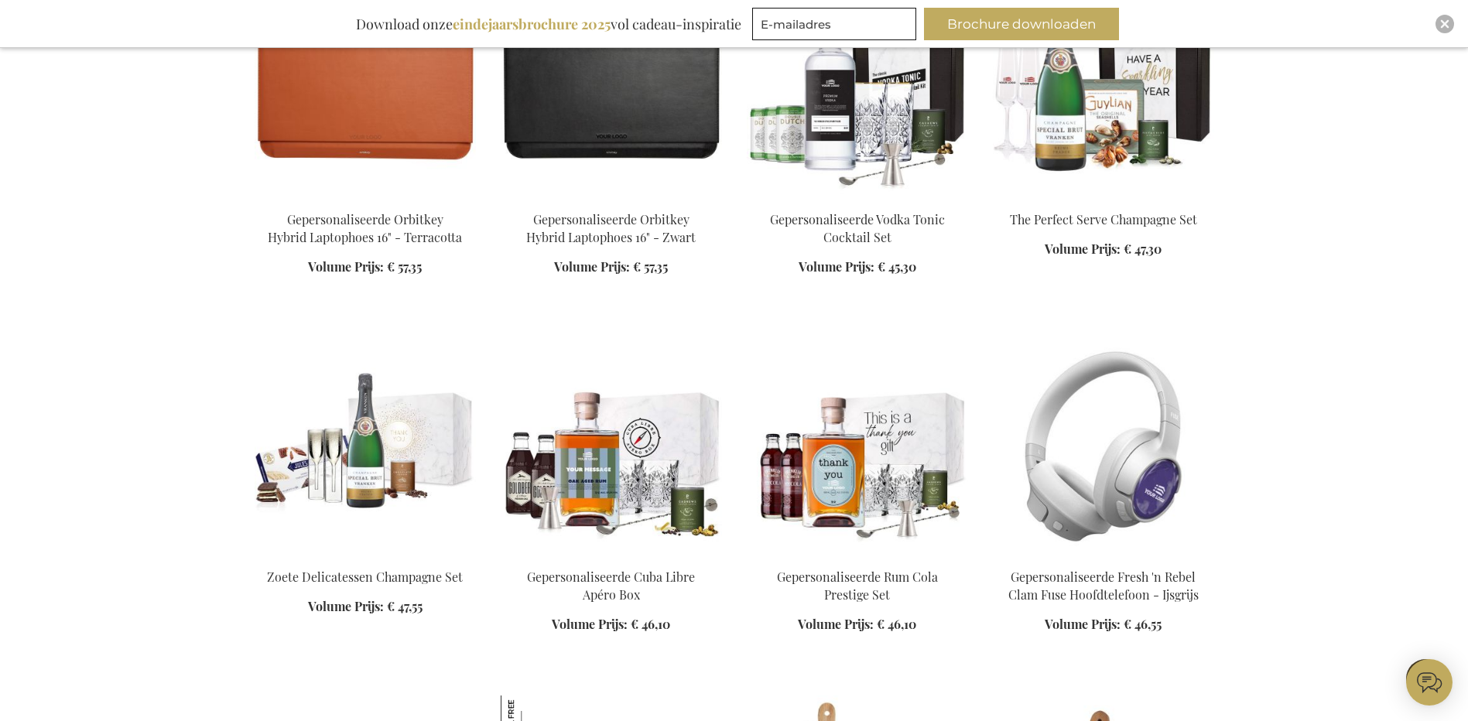
scroll to position [6632, 0]
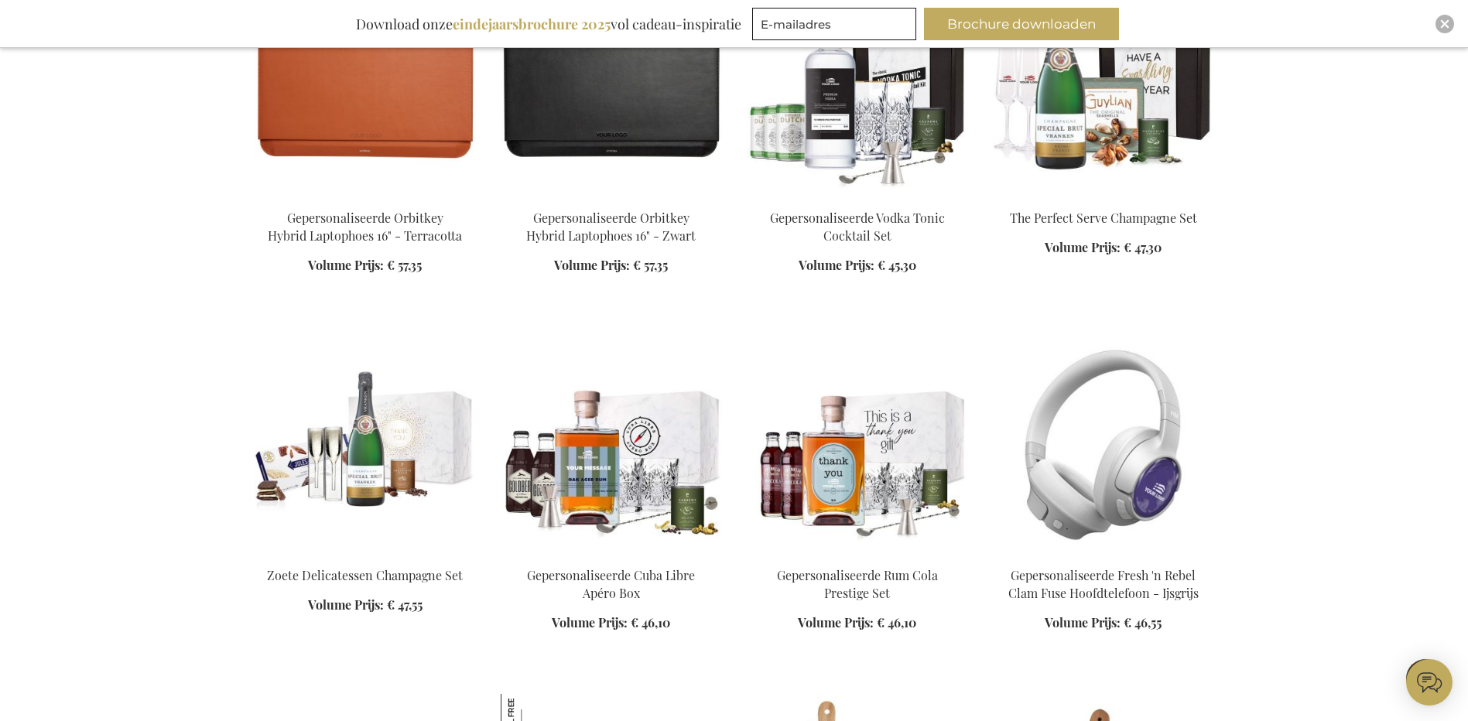
click at [1131, 423] on img at bounding box center [1103, 445] width 221 height 217
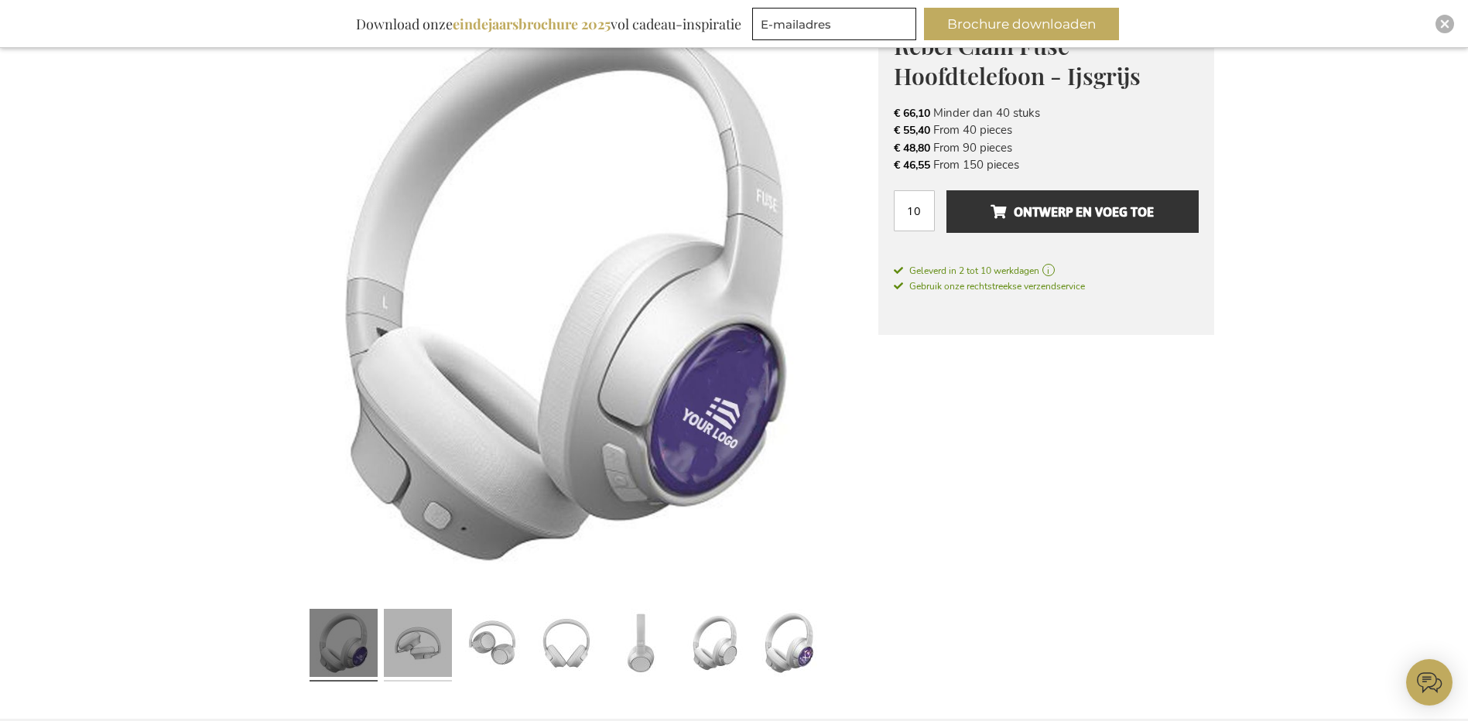
drag, startPoint x: 426, startPoint y: 644, endPoint x: 435, endPoint y: 640, distance: 10.1
click at [426, 643] on link at bounding box center [418, 645] width 68 height 85
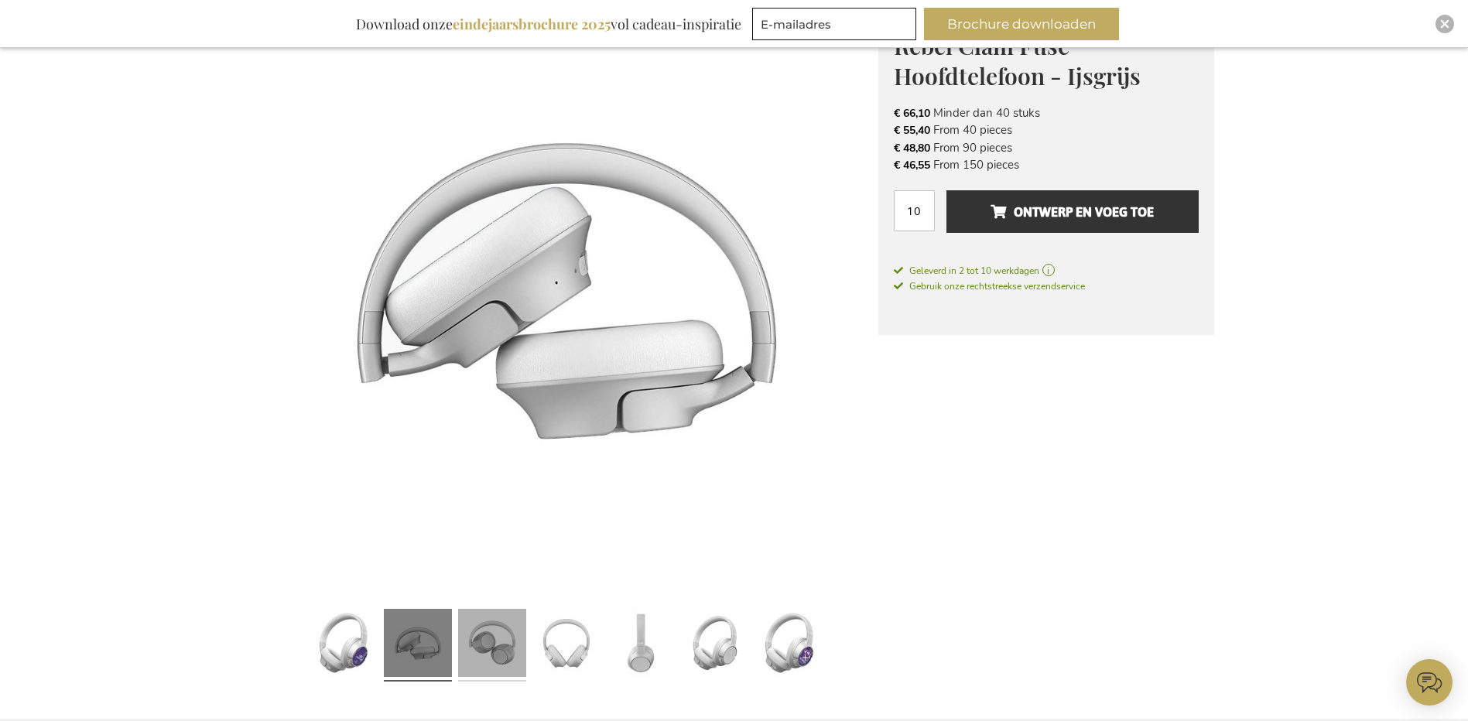
drag, startPoint x: 508, startPoint y: 639, endPoint x: 518, endPoint y: 639, distance: 10.1
click at [508, 639] on link at bounding box center [492, 645] width 68 height 85
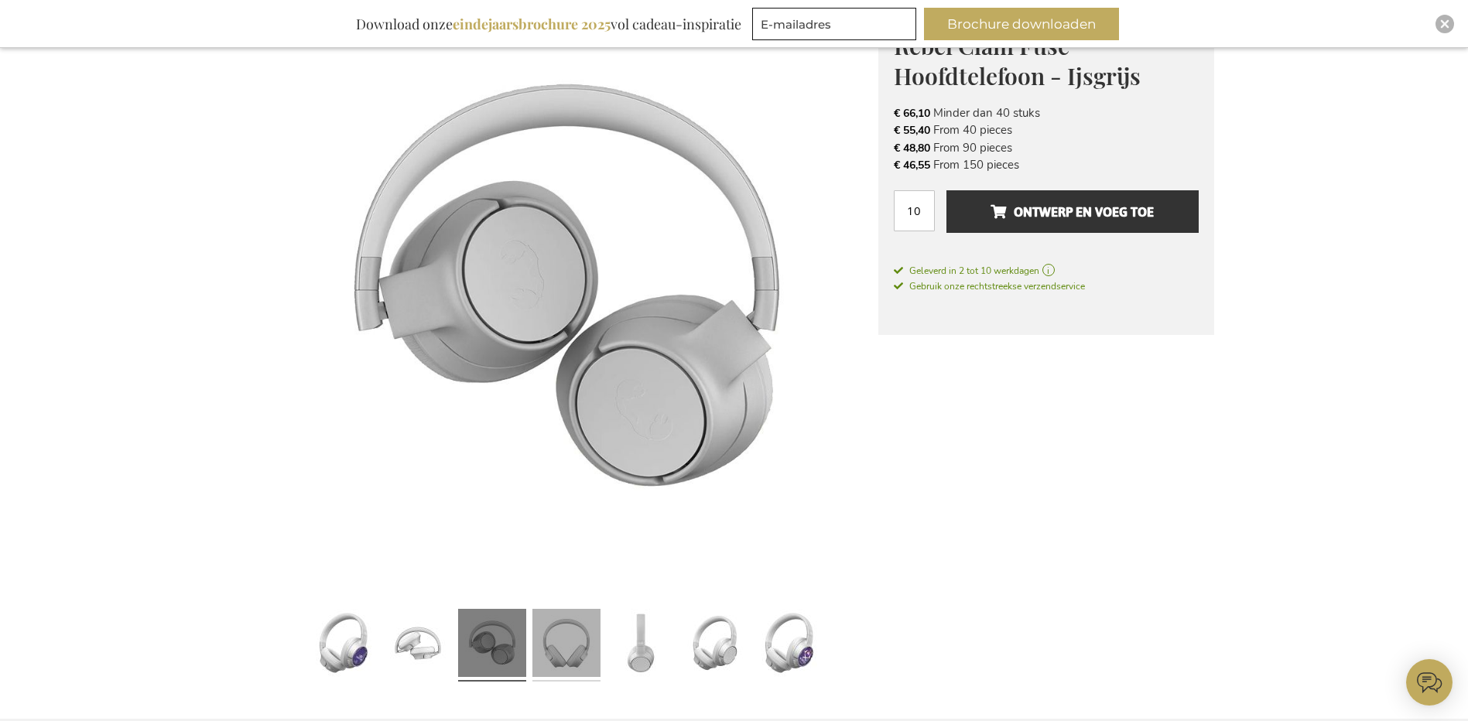
click at [578, 638] on link at bounding box center [567, 645] width 68 height 85
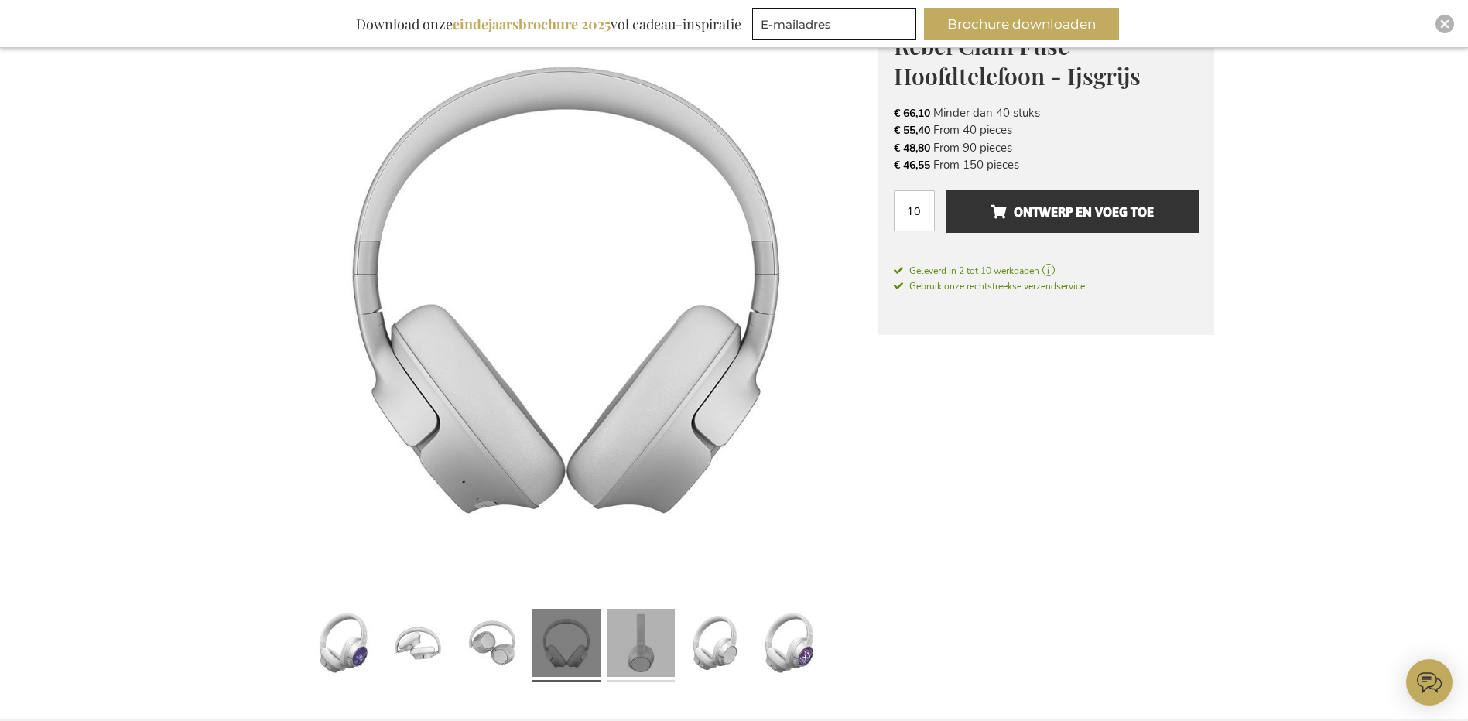
click at [655, 645] on link at bounding box center [641, 645] width 68 height 85
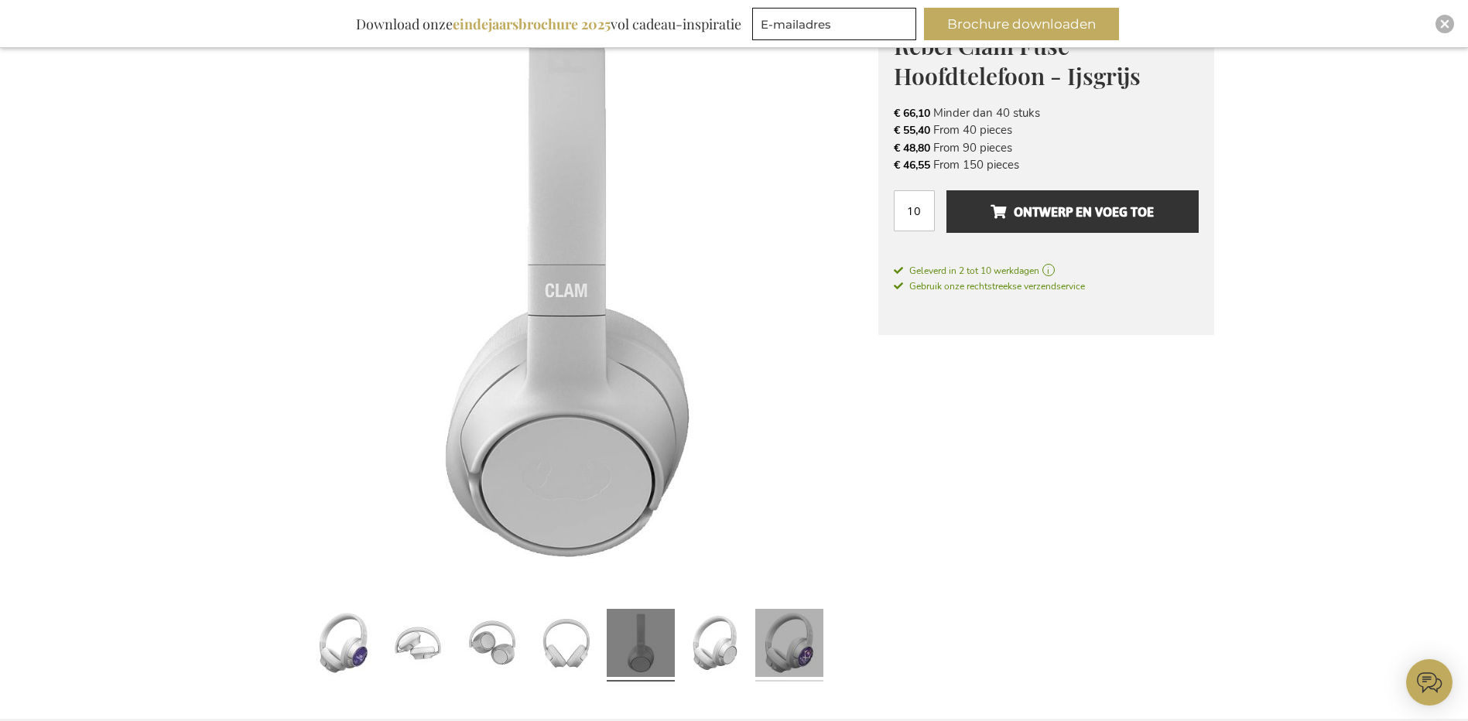
click at [796, 643] on link at bounding box center [789, 645] width 68 height 85
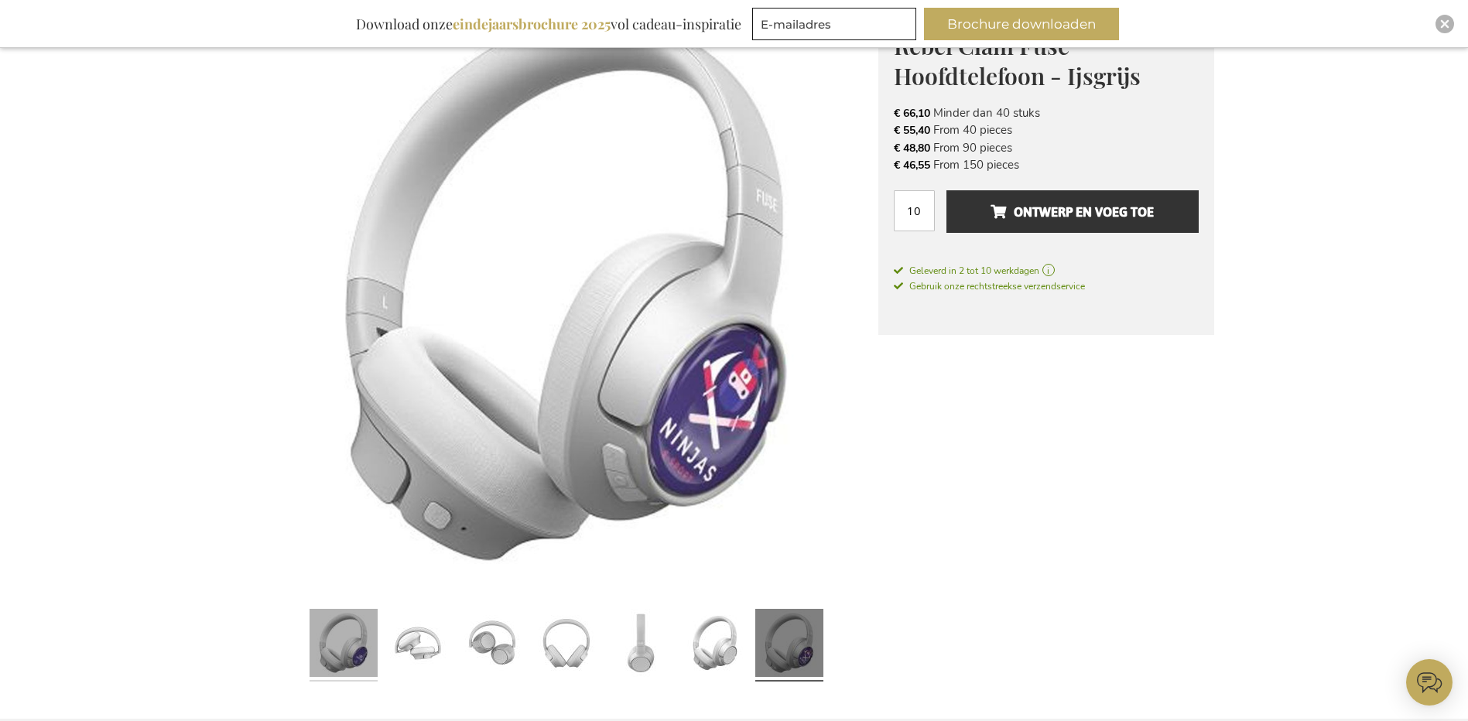
click at [337, 638] on link at bounding box center [344, 645] width 68 height 85
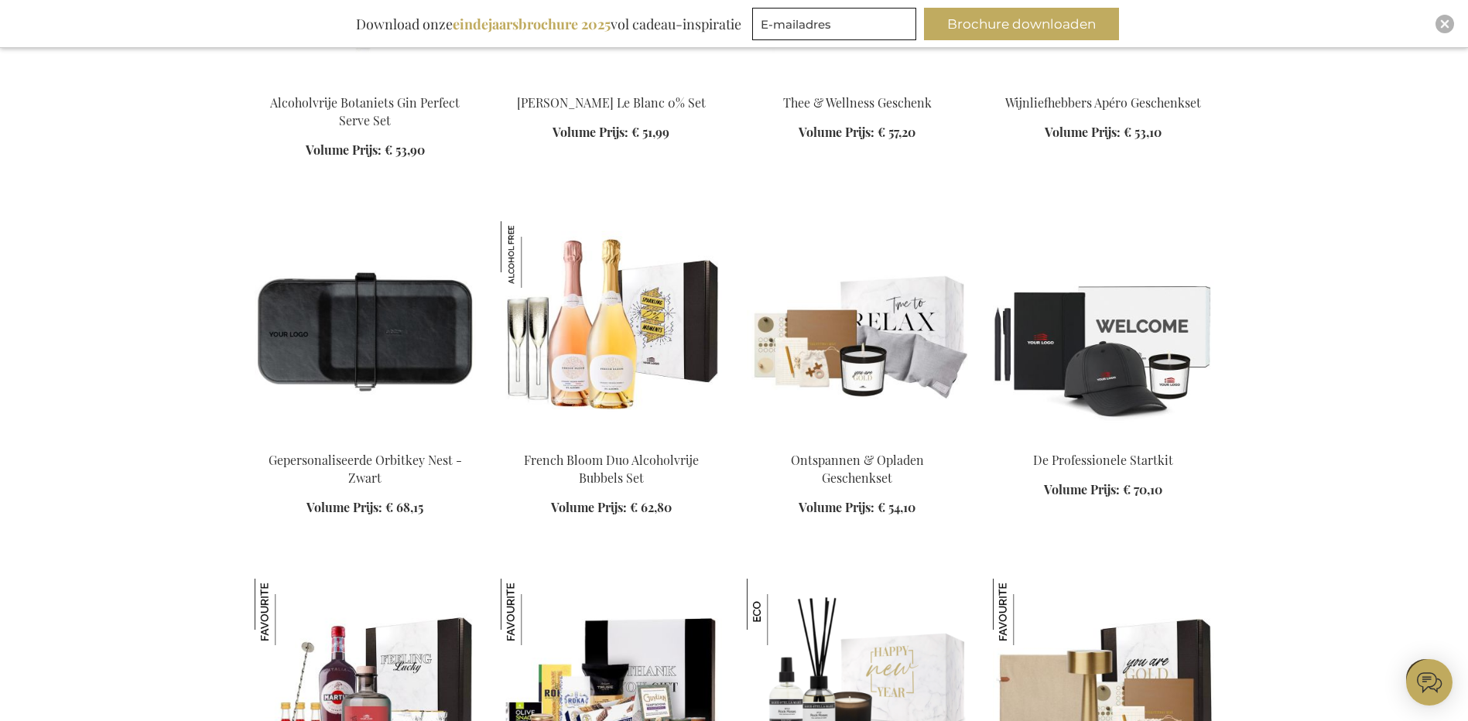
scroll to position [2825, 0]
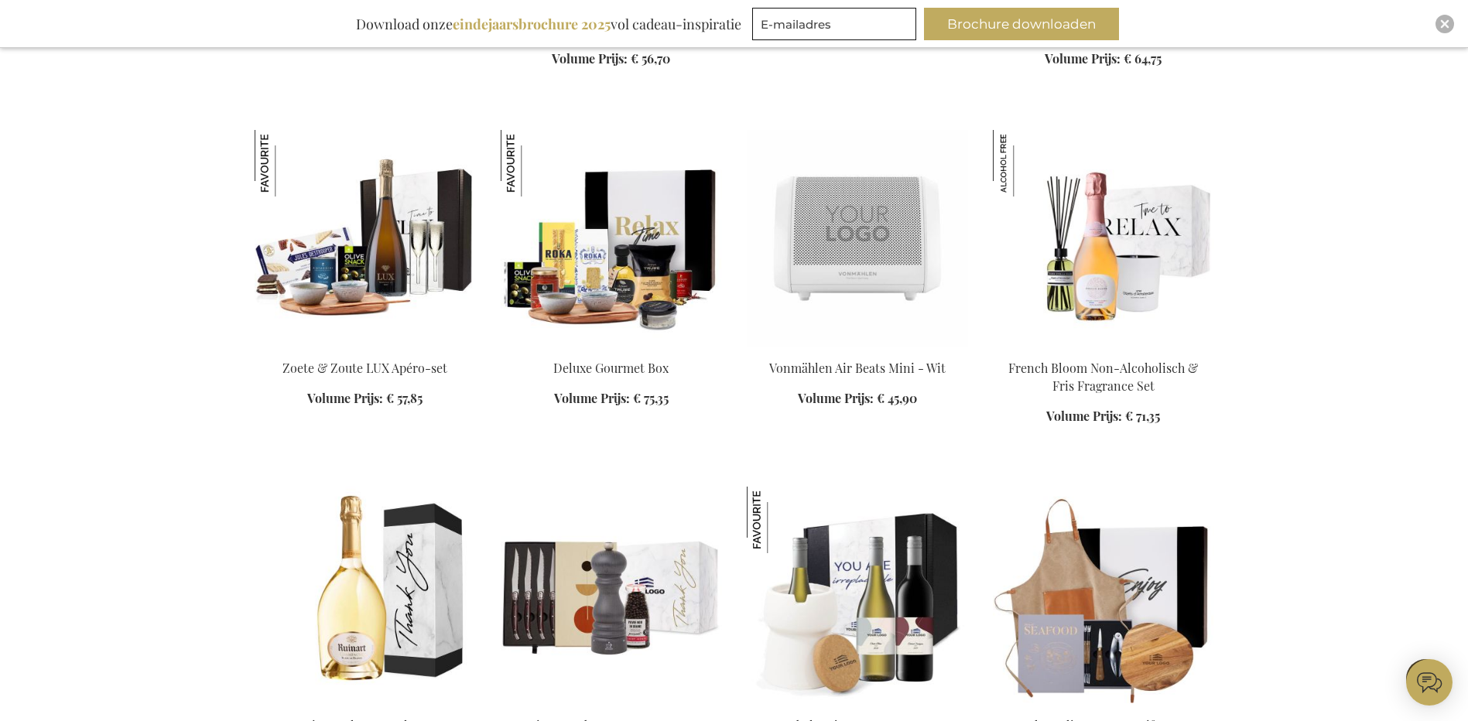
scroll to position [3986, 0]
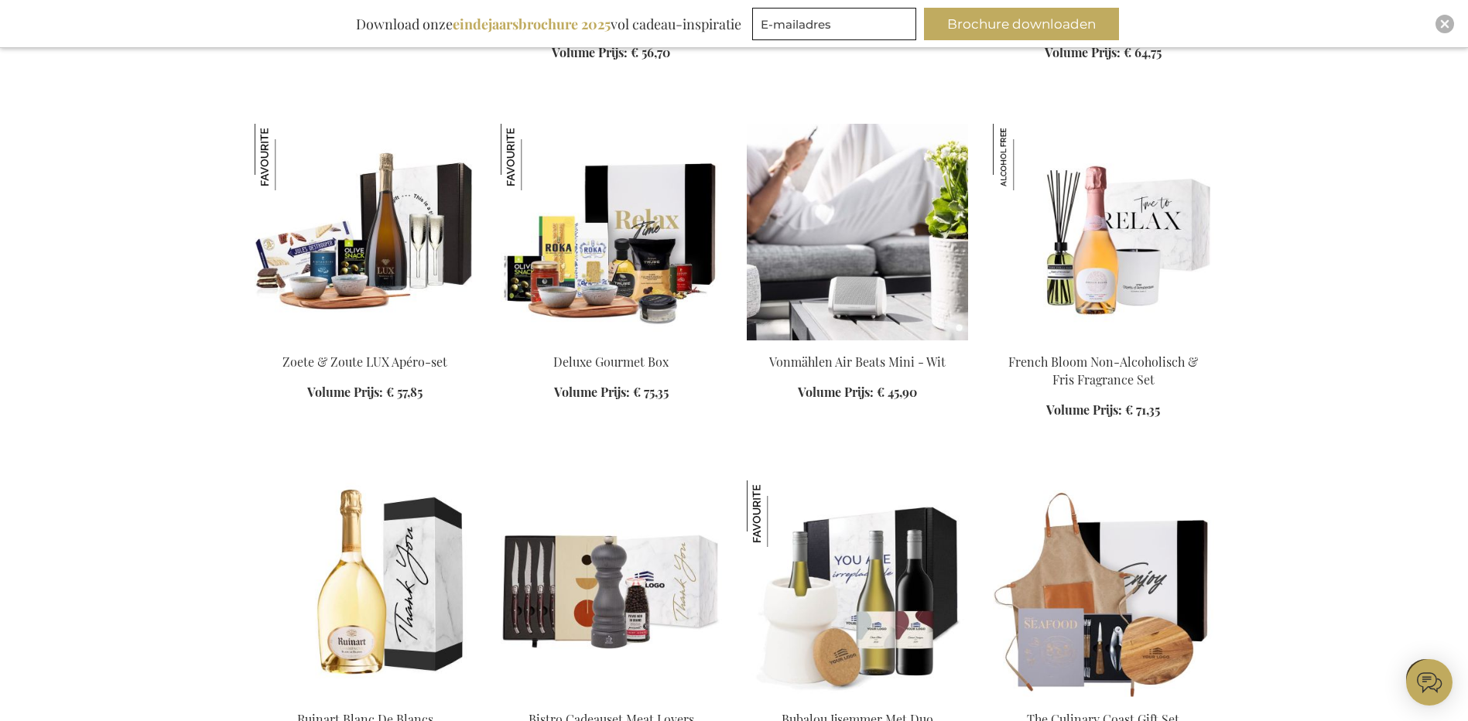
click at [866, 232] on img at bounding box center [857, 232] width 221 height 217
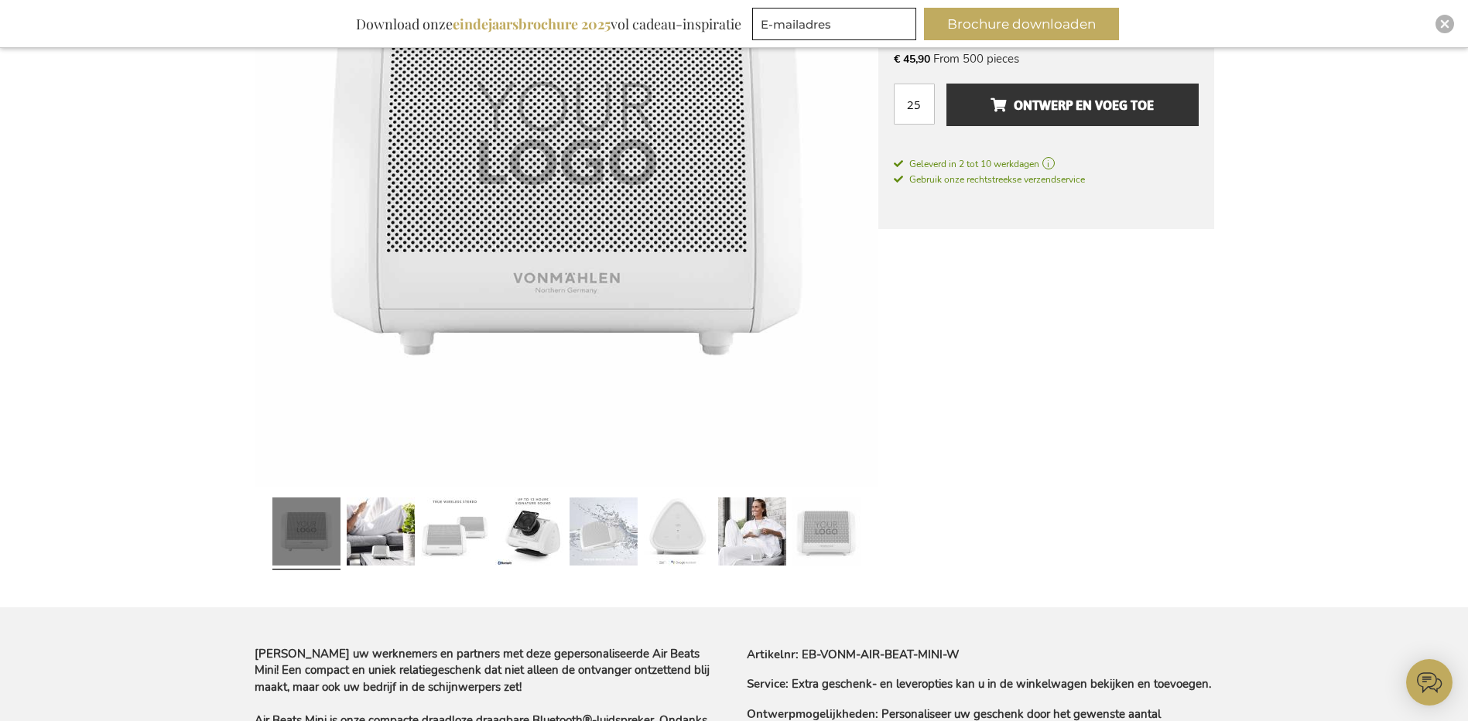
scroll to position [464, 0]
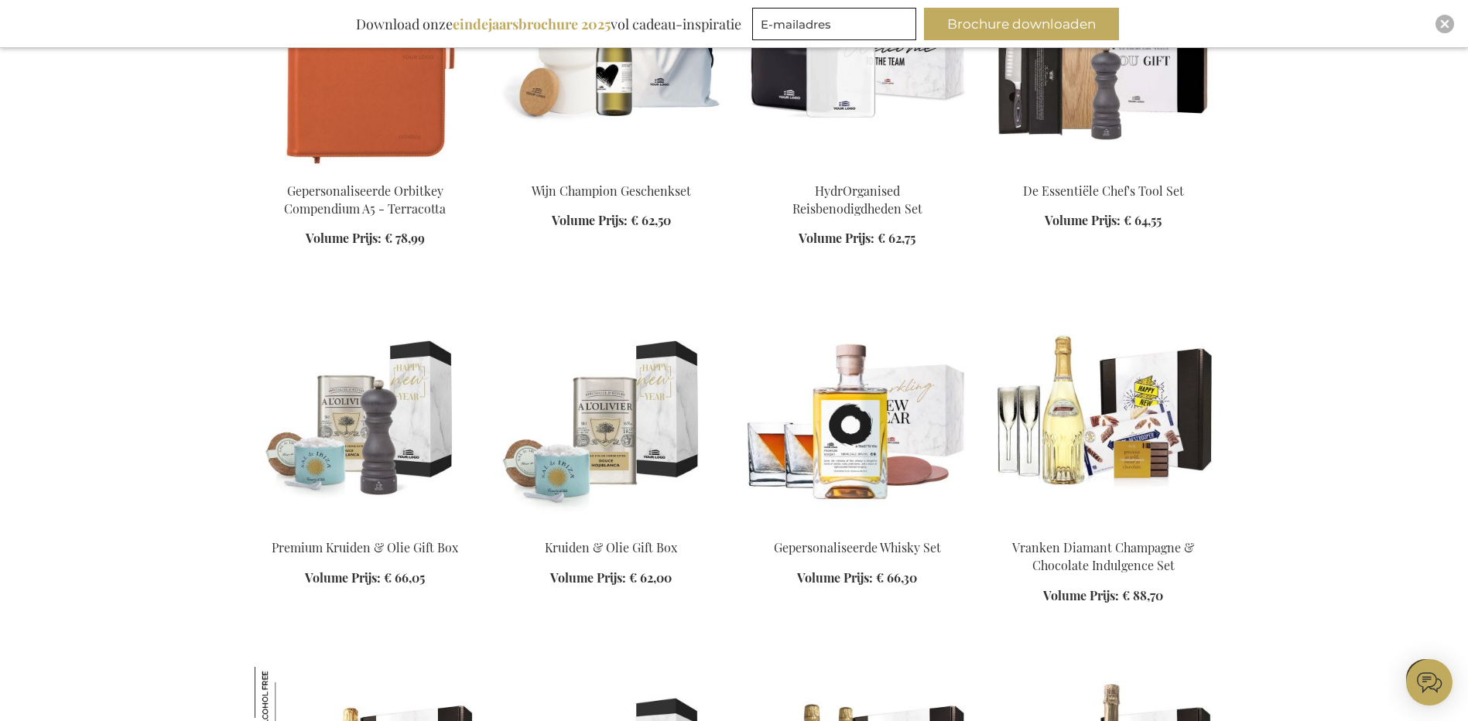
scroll to position [3091, 0]
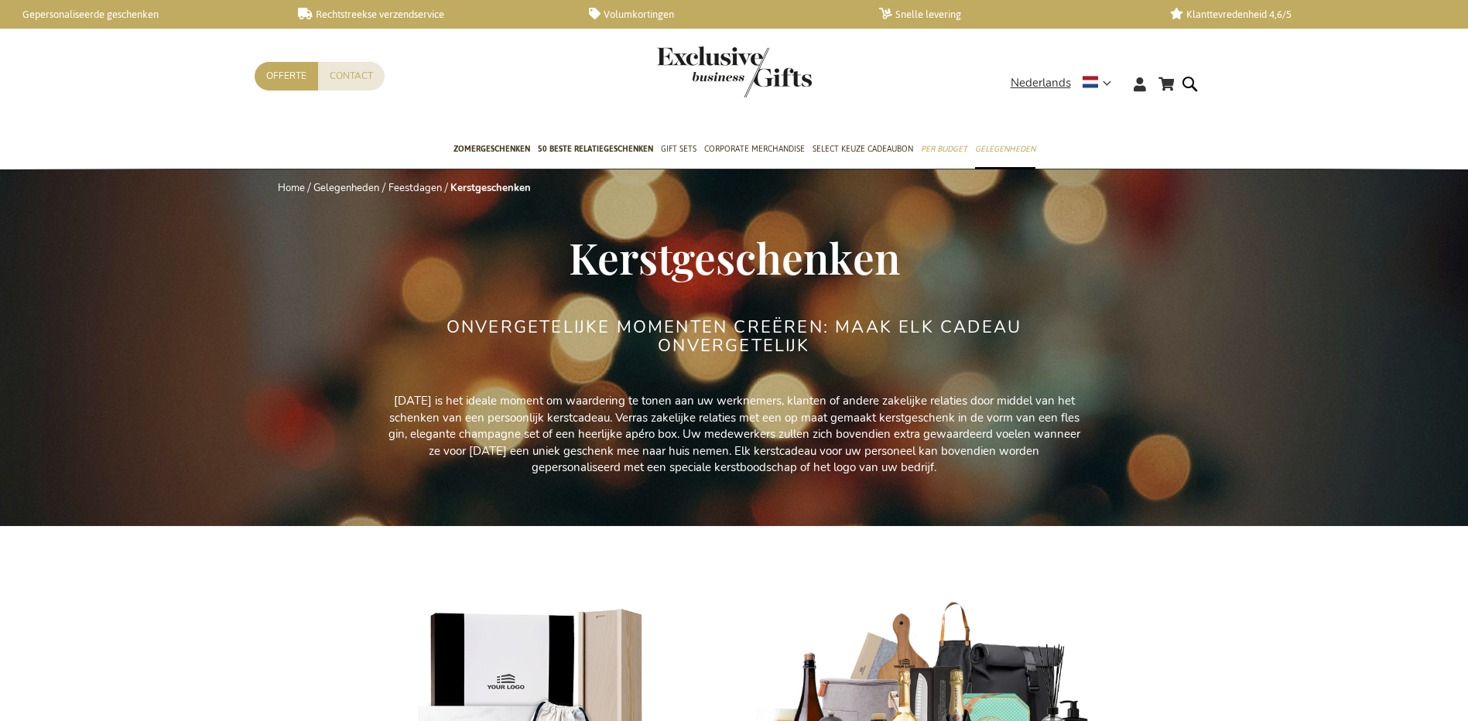
select select "price_asc"
